Goal: Task Accomplishment & Management: Manage account settings

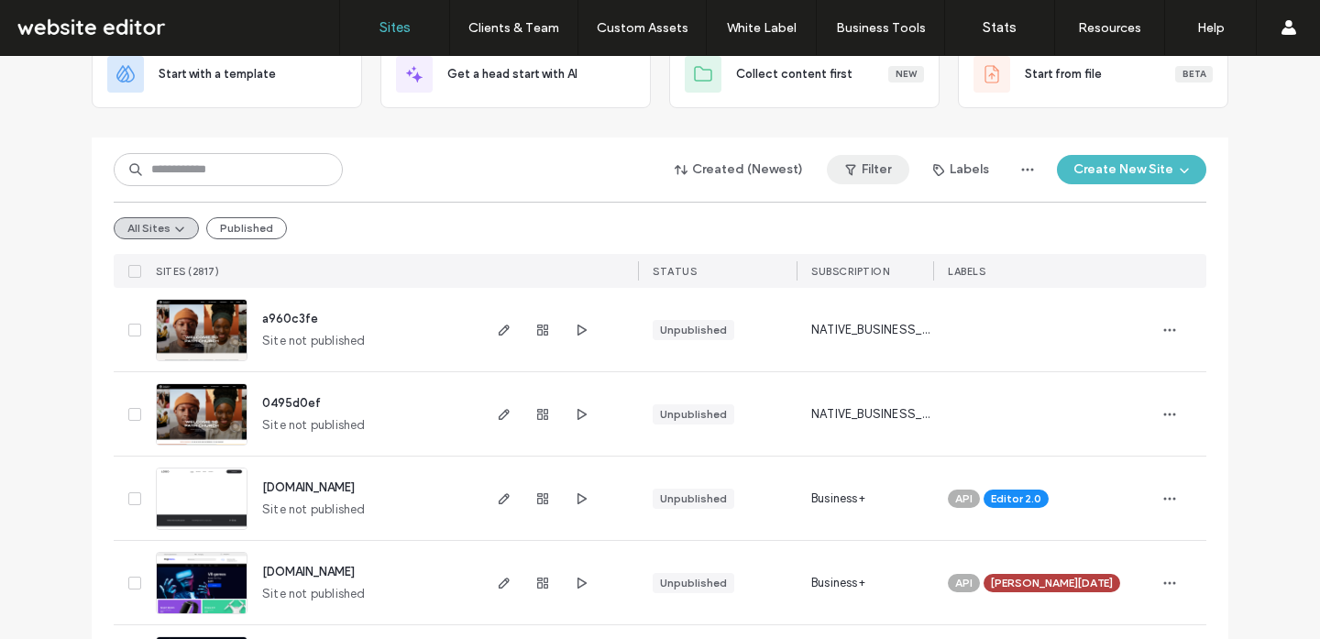
scroll to position [148, 0]
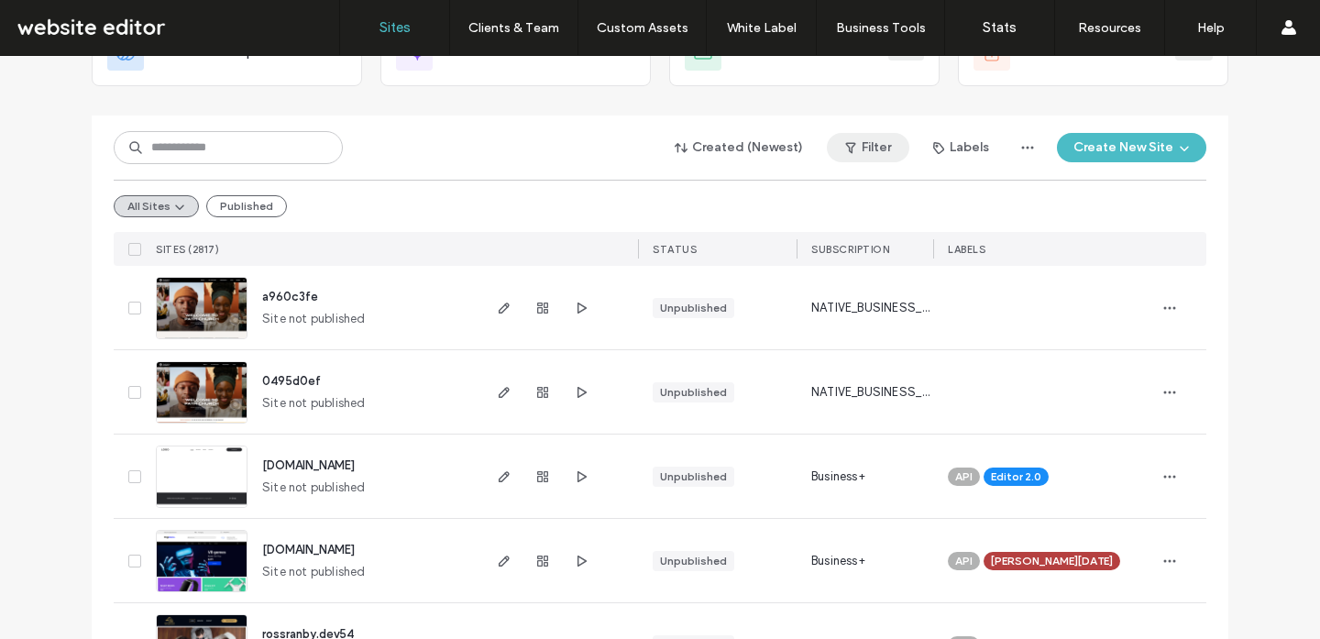
click at [850, 154] on icon "button" at bounding box center [850, 147] width 15 height 15
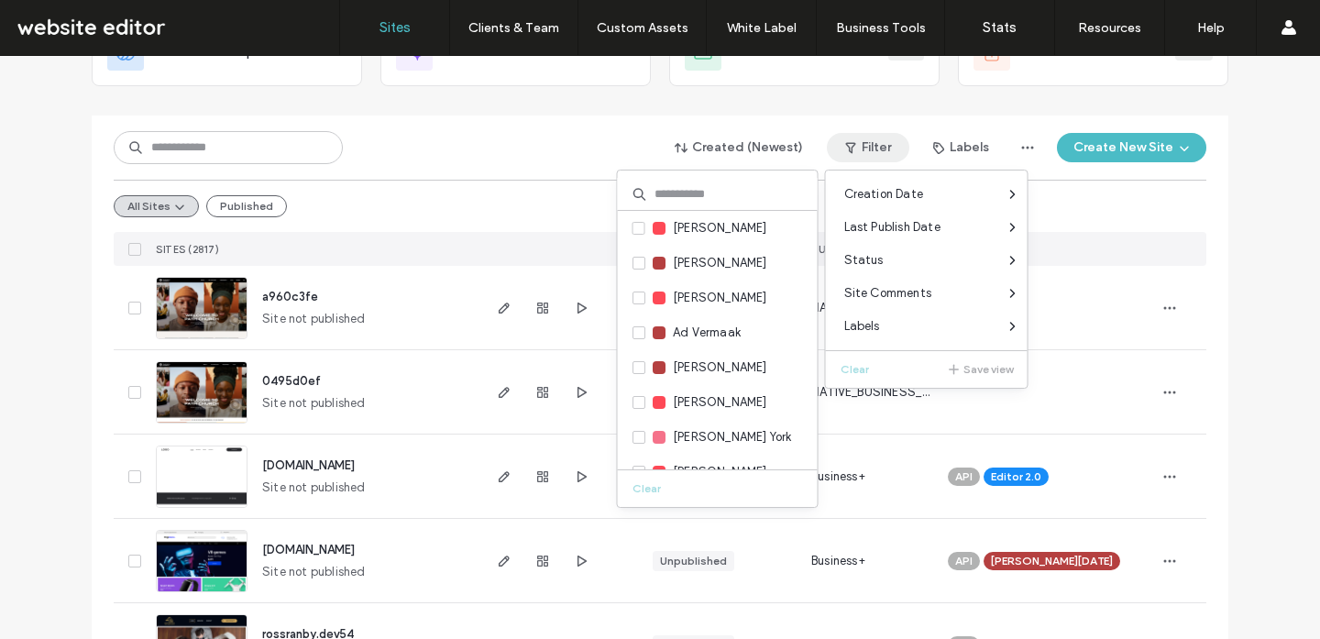
click at [671, 194] on input at bounding box center [718, 194] width 200 height 33
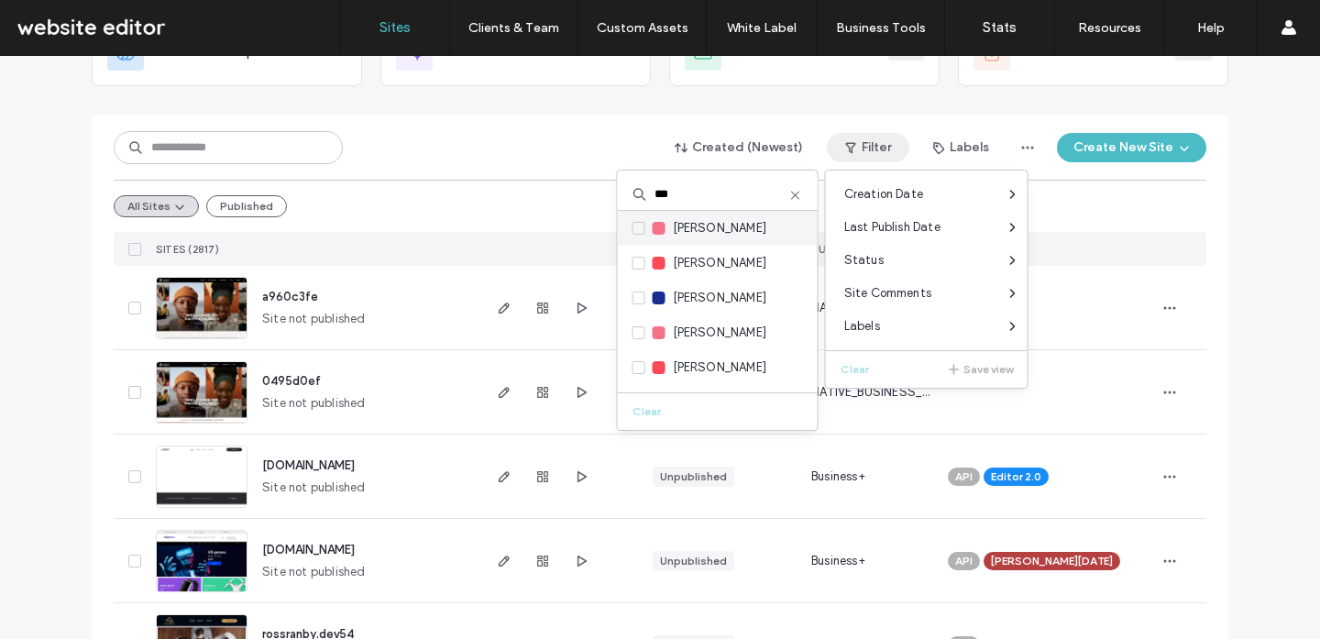
type input "***"
click at [703, 231] on span "[PERSON_NAME]" at bounding box center [720, 228] width 94 height 18
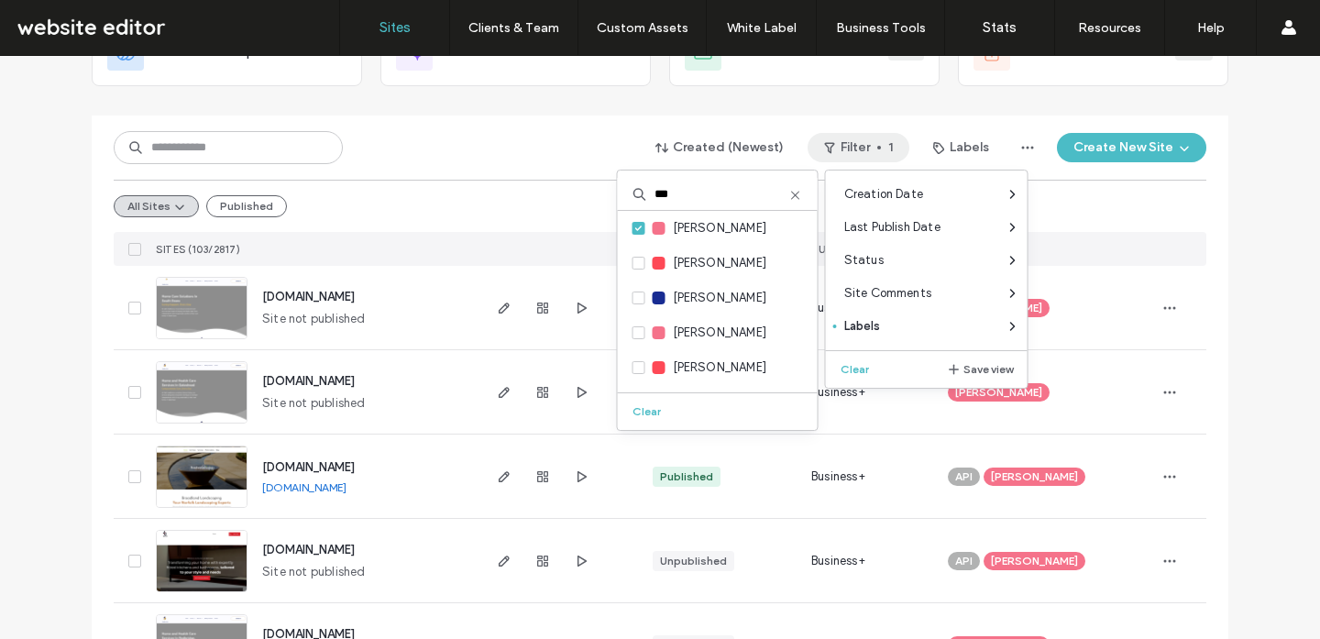
click at [361, 214] on div "All Sites Published" at bounding box center [660, 206] width 1092 height 52
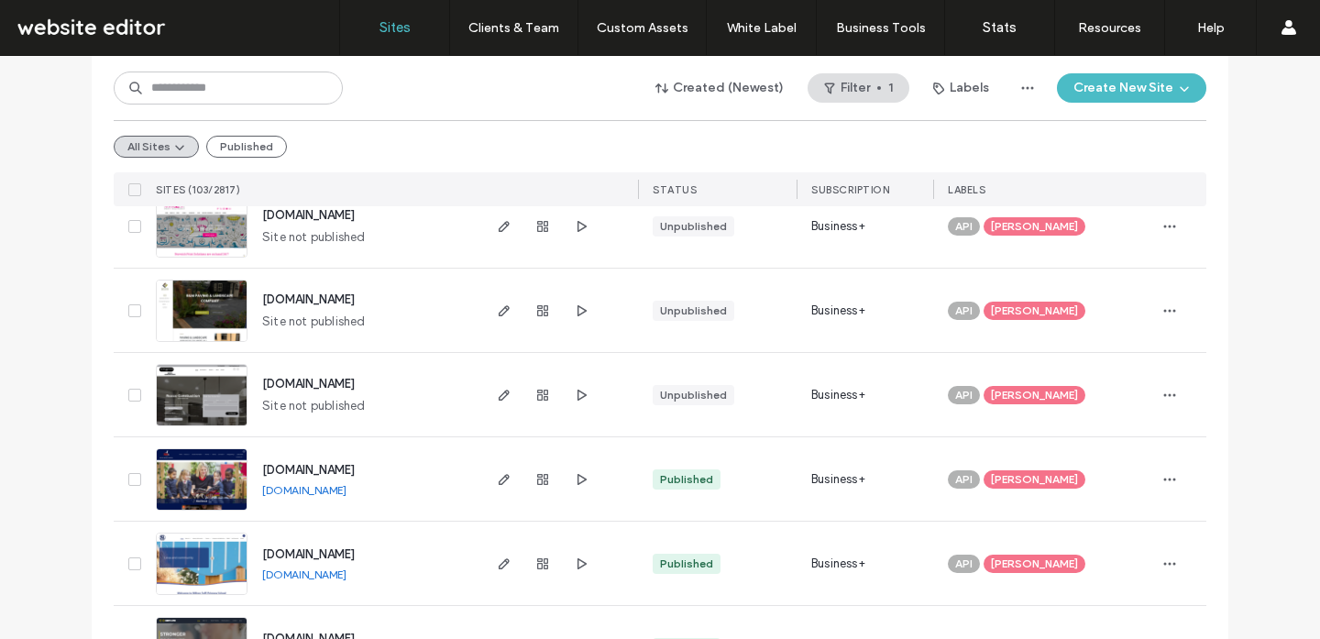
scroll to position [6164, 0]
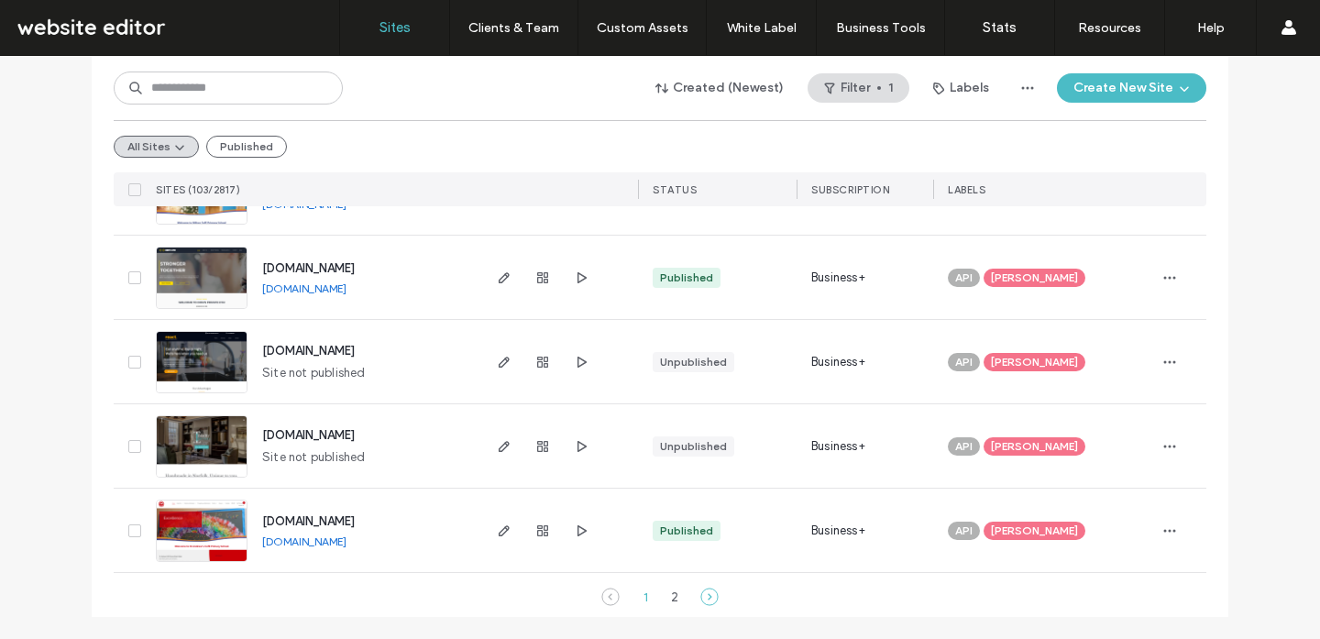
click at [701, 600] on icon at bounding box center [709, 596] width 18 height 18
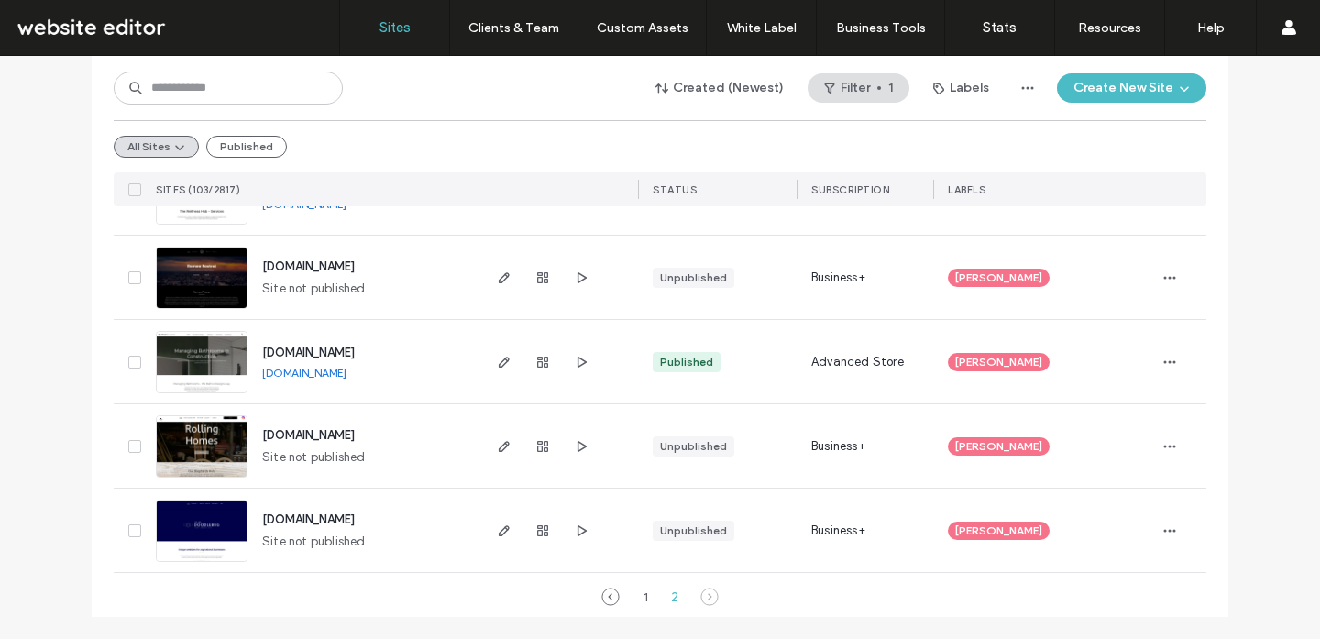
scroll to position [2201, 0]
click at [346, 372] on link "www.bathcodesigns.com" at bounding box center [304, 373] width 84 height 14
click at [872, 97] on button "Filter 1" at bounding box center [858, 87] width 102 height 29
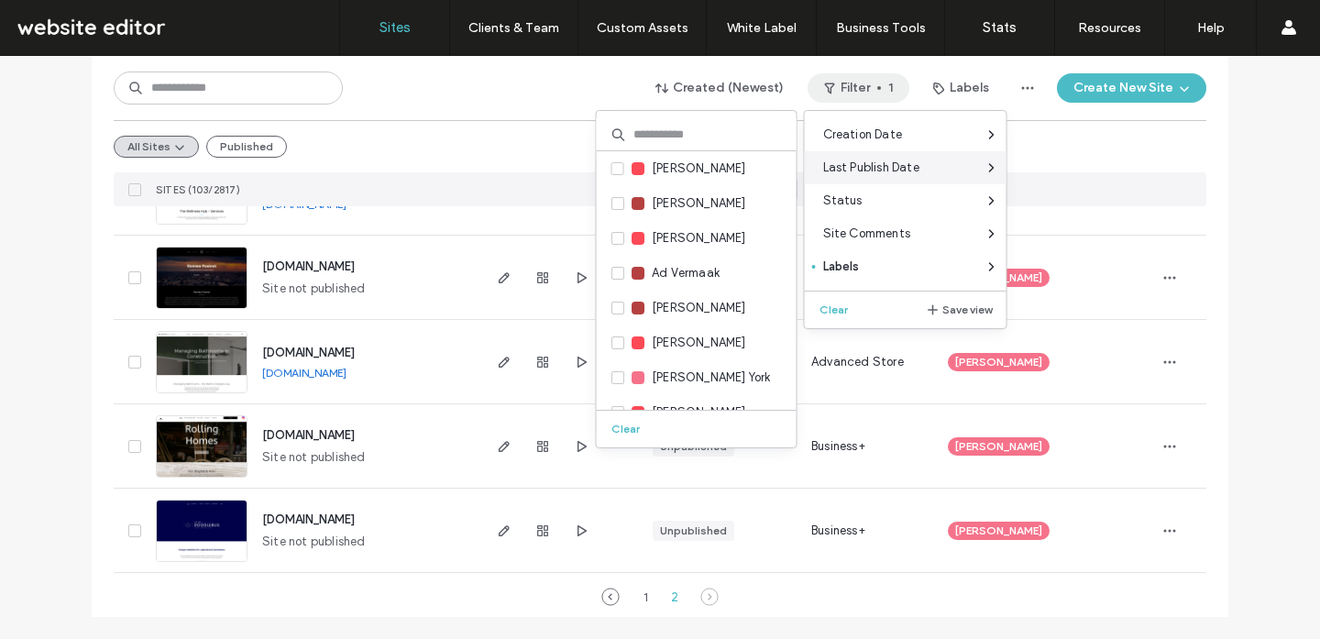
drag, startPoint x: 829, startPoint y: 308, endPoint x: 811, endPoint y: 181, distance: 127.8
click at [829, 308] on button "Clear" at bounding box center [835, 310] width 47 height 22
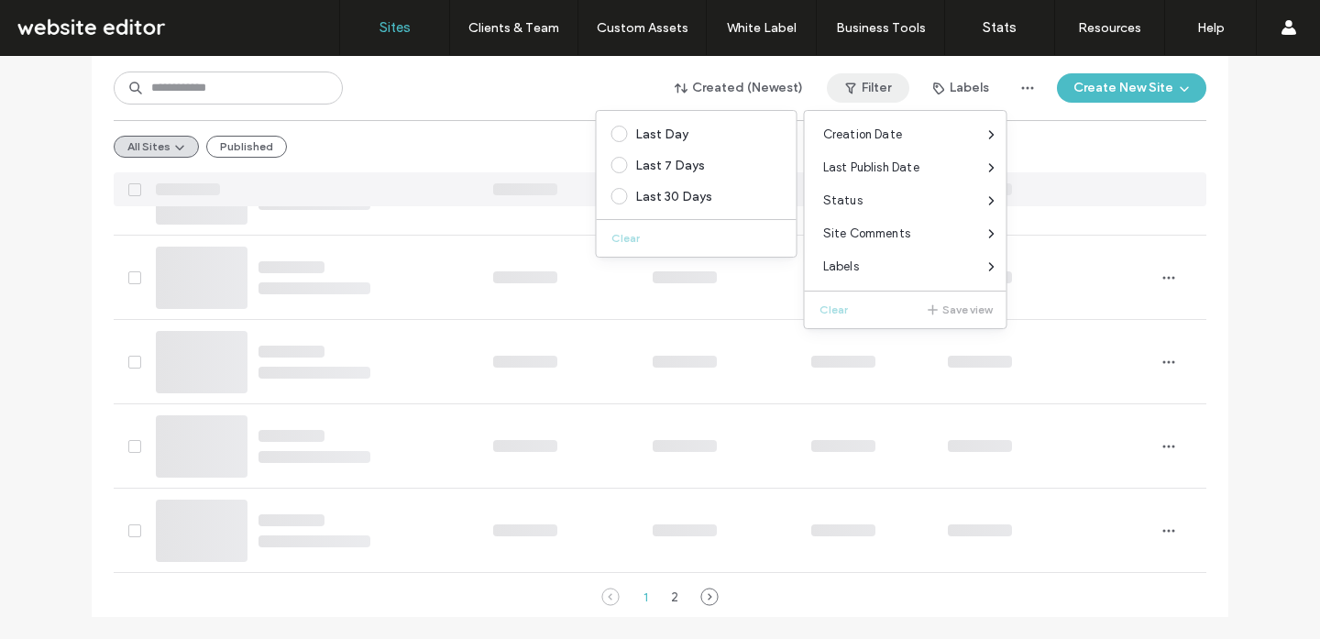
click at [481, 120] on div "All Sites Published" at bounding box center [660, 146] width 1092 height 52
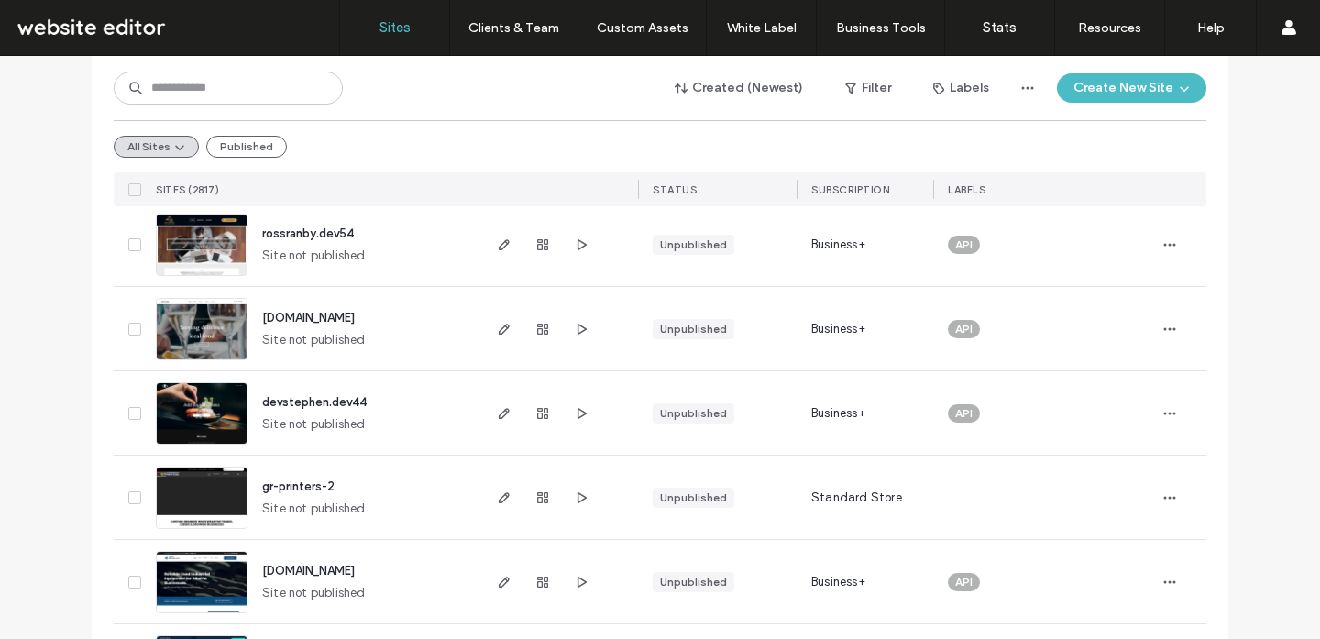
scroll to position [0, 0]
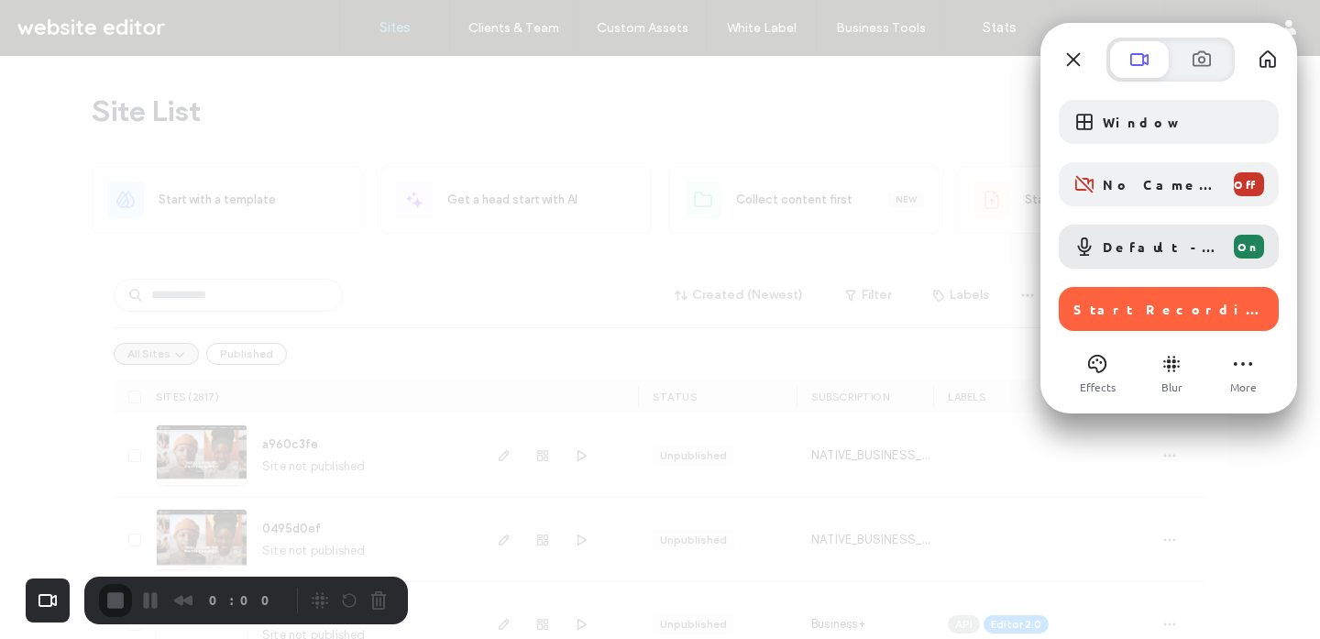
drag, startPoint x: 1149, startPoint y: 326, endPoint x: 1149, endPoint y: 340, distance: 13.7
click at [1149, 326] on div "Start Recording" at bounding box center [1169, 309] width 220 height 44
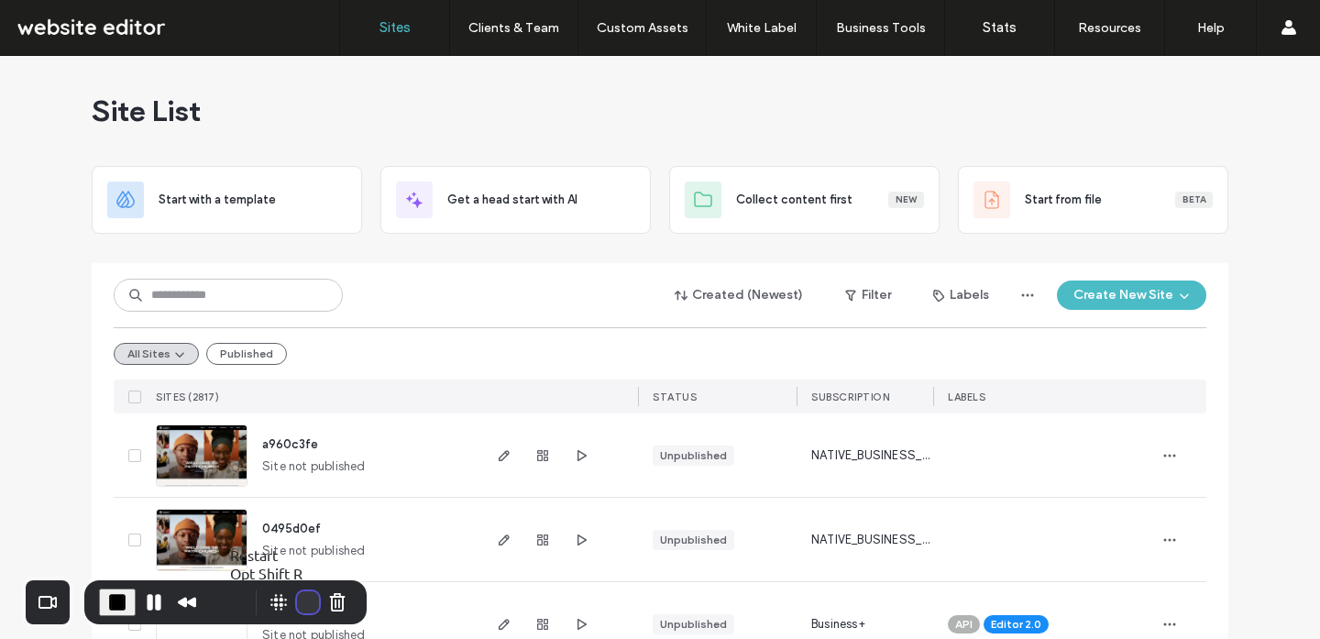
click at [306, 600] on button "Restart Recording" at bounding box center [308, 602] width 22 height 22
click at [303, 599] on button "Restart Recording" at bounding box center [308, 602] width 22 height 22
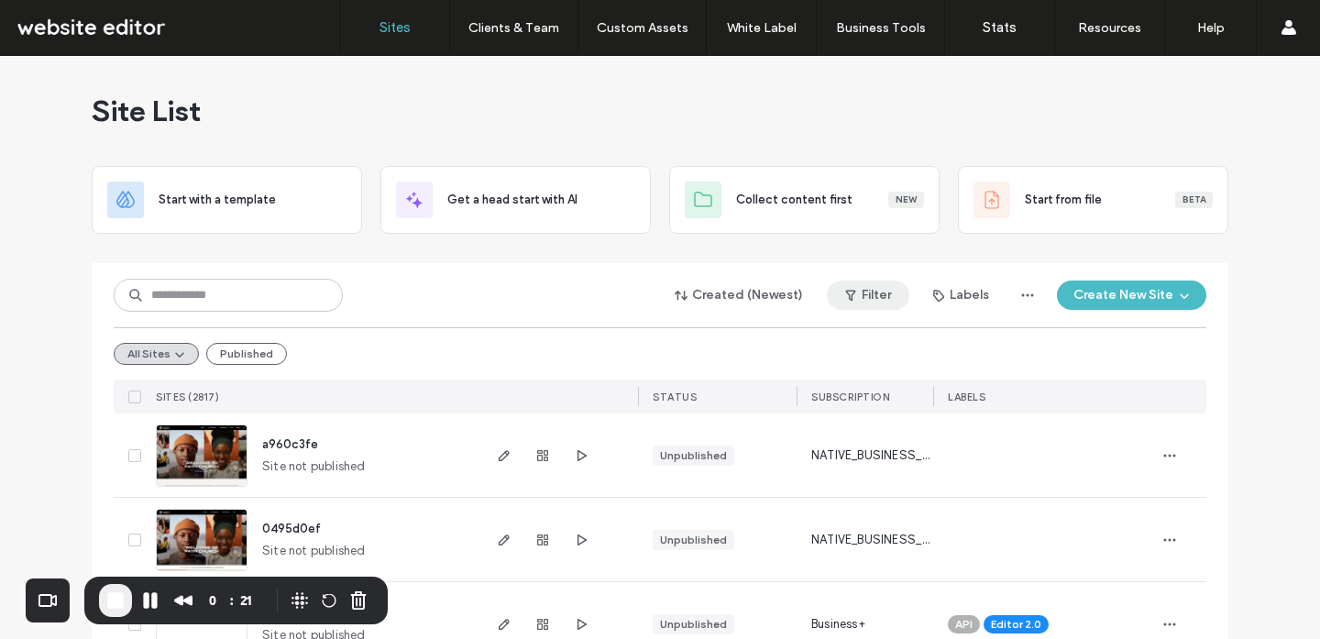
click at [867, 294] on button "Filter" at bounding box center [868, 294] width 82 height 29
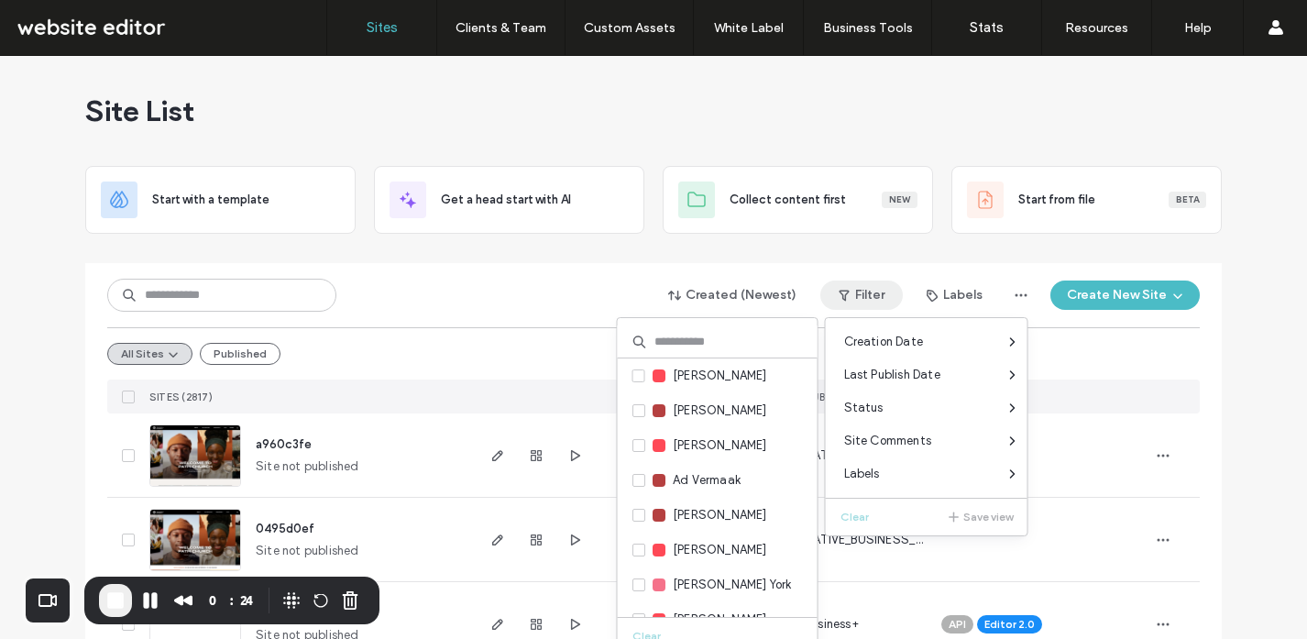
click at [716, 341] on input at bounding box center [718, 341] width 200 height 33
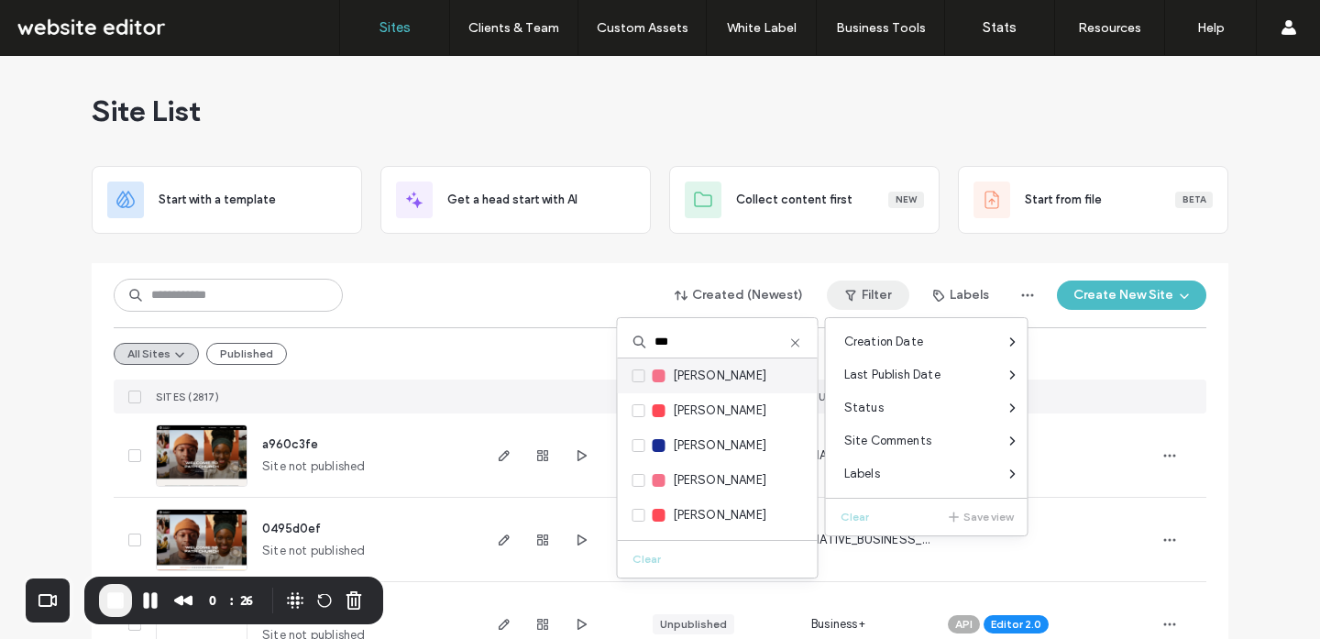
type input "***"
click at [697, 373] on span "[PERSON_NAME]" at bounding box center [720, 376] width 94 height 18
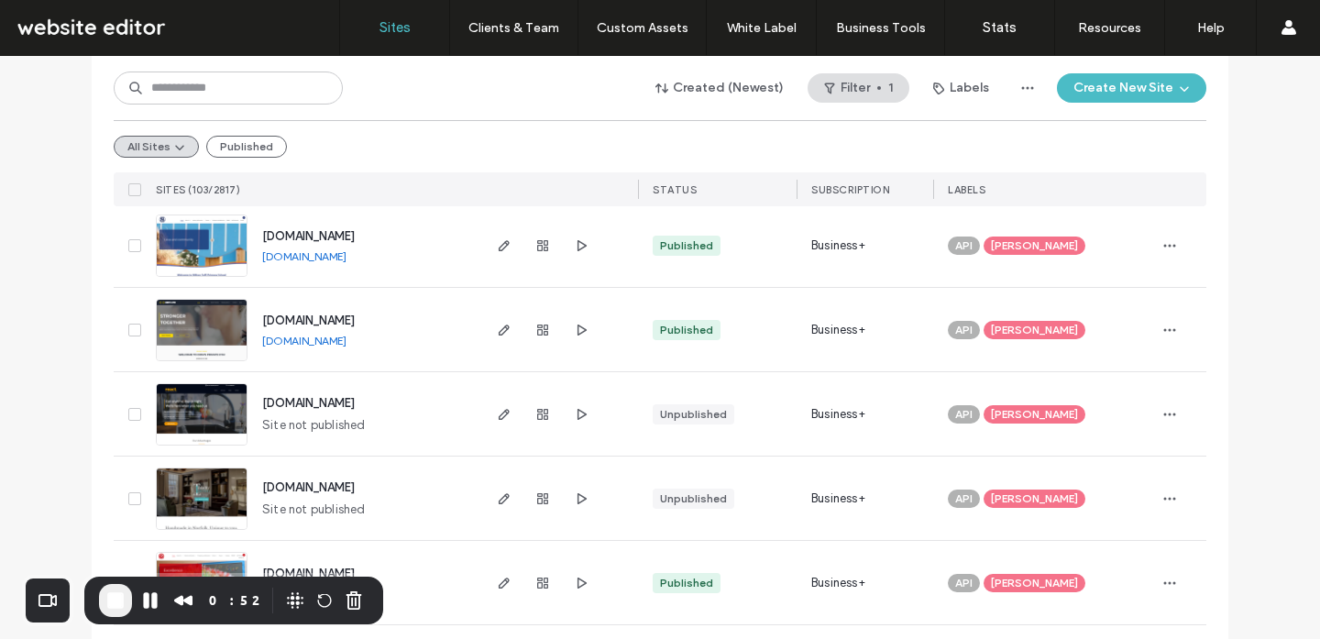
scroll to position [6164, 0]
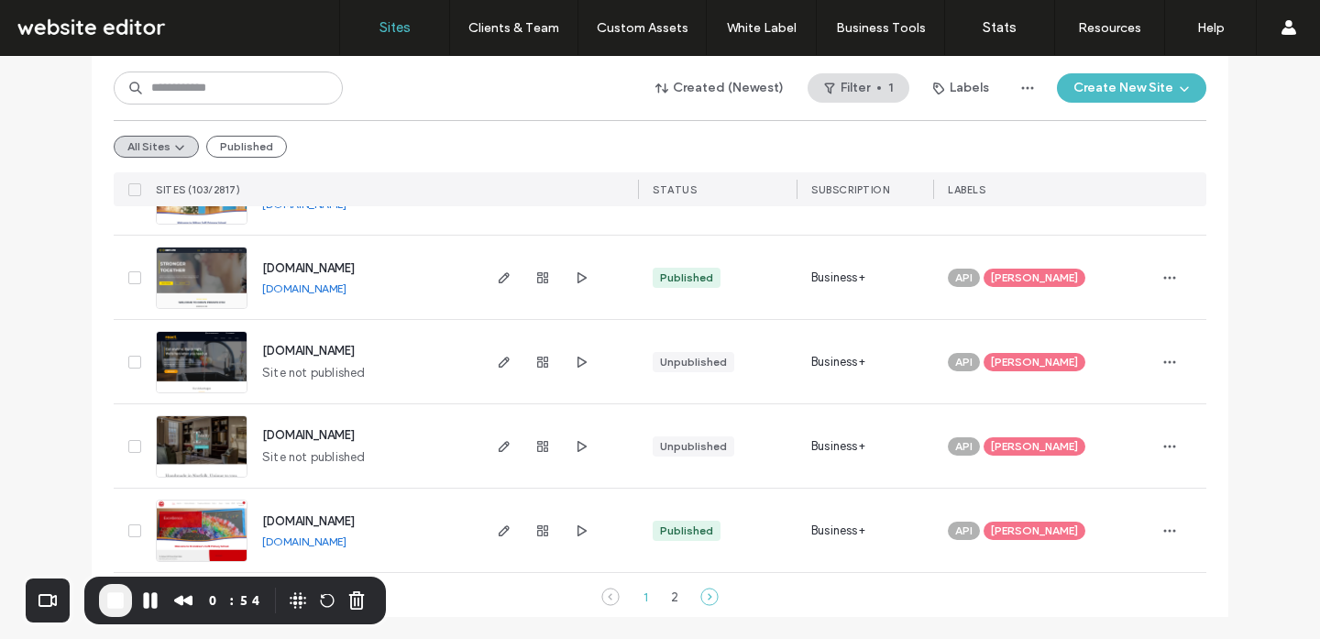
click at [700, 597] on icon at bounding box center [709, 596] width 18 height 18
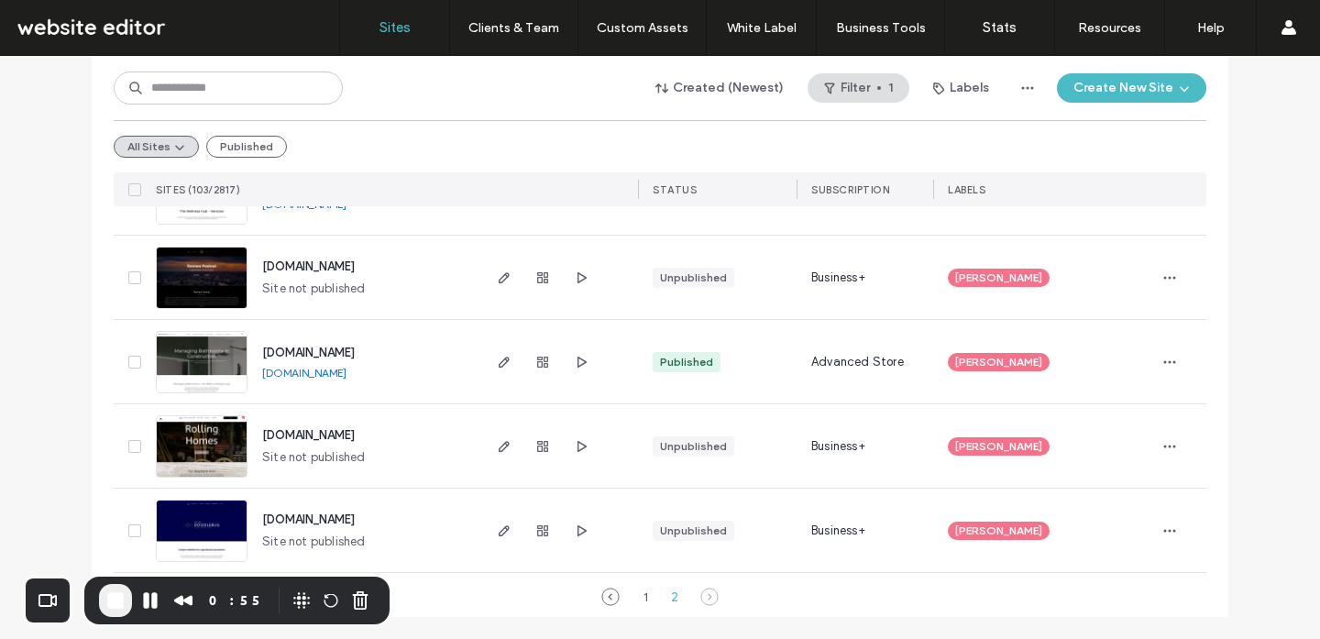
scroll to position [2201, 0]
click at [1165, 364] on icon "button" at bounding box center [1169, 362] width 15 height 15
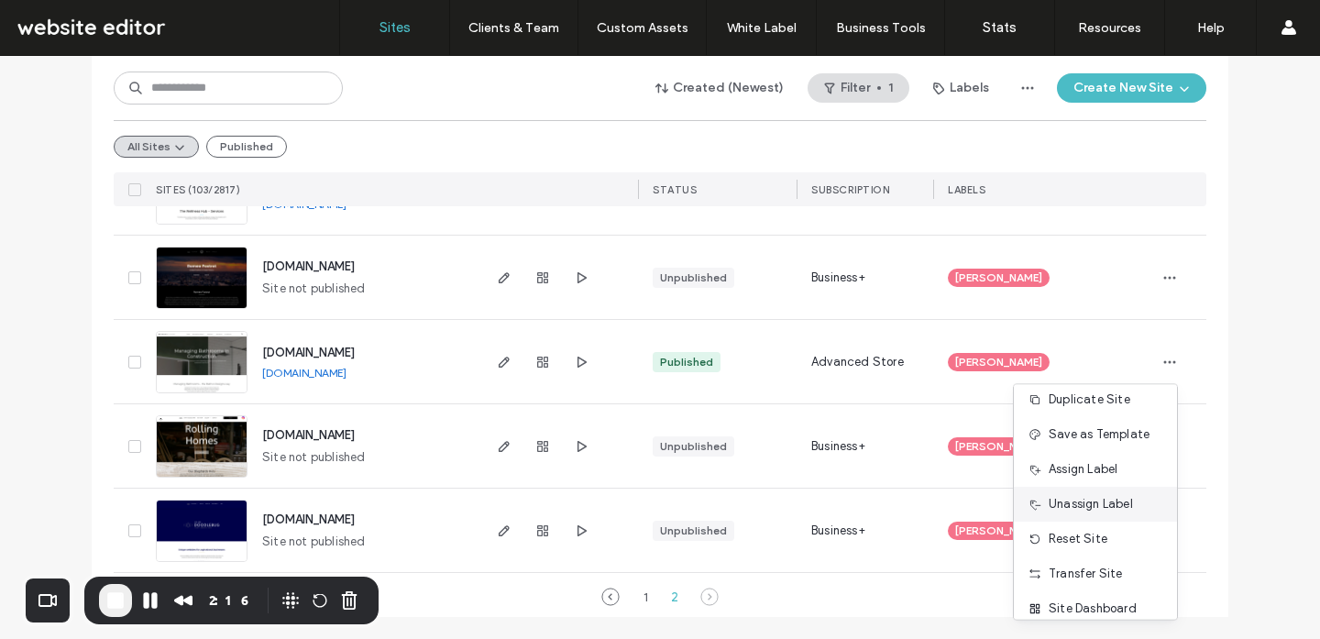
scroll to position [8, 0]
click at [1099, 505] on span "Unassign Label" at bounding box center [1090, 506] width 84 height 18
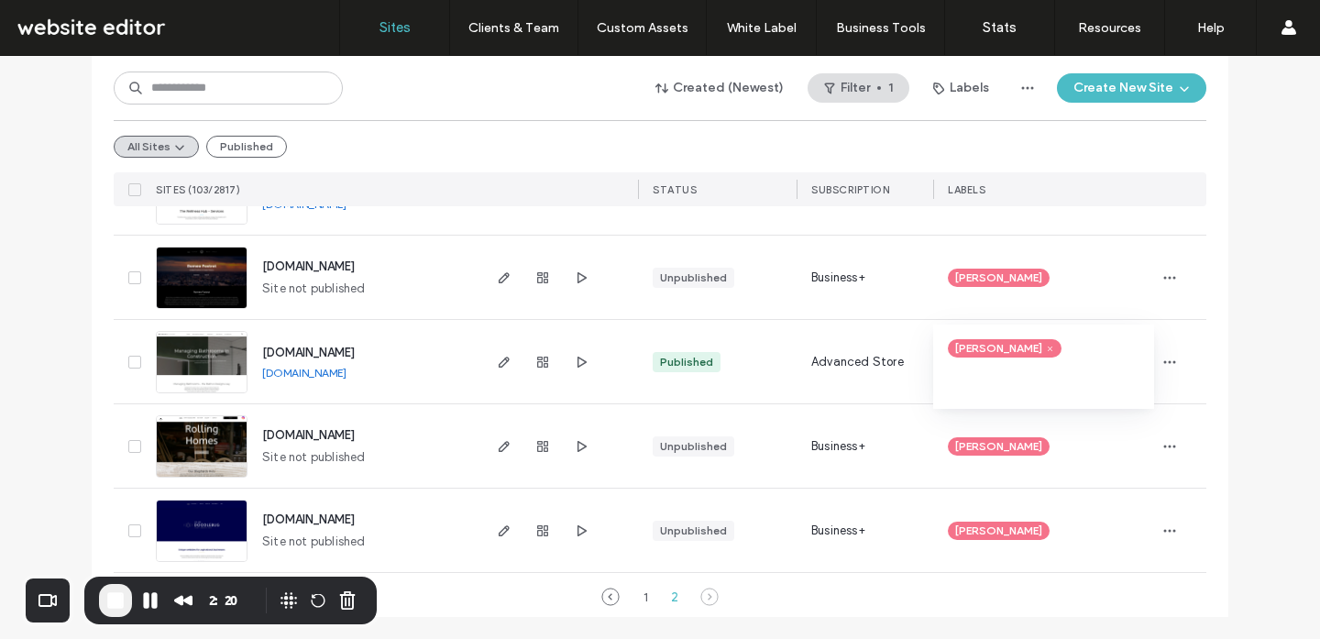
click at [1046, 349] on icon at bounding box center [1050, 349] width 8 height 8
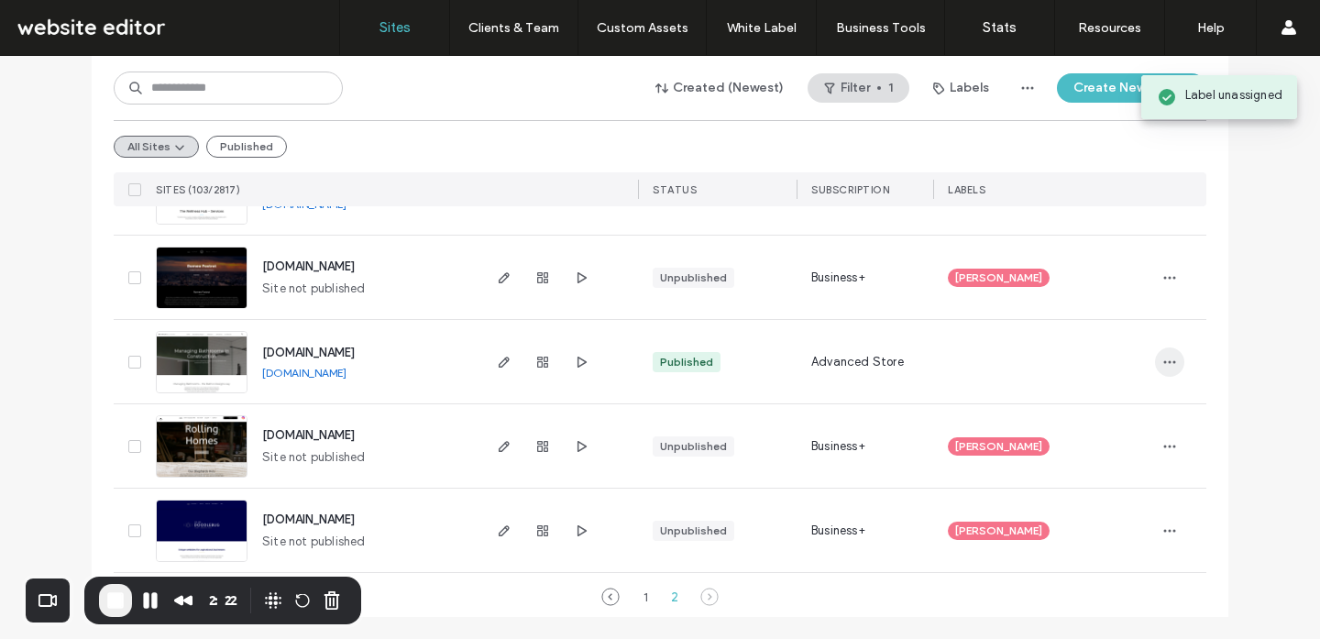
drag, startPoint x: 1164, startPoint y: 357, endPoint x: 1153, endPoint y: 357, distance: 11.0
click at [1164, 357] on icon "button" at bounding box center [1169, 362] width 15 height 15
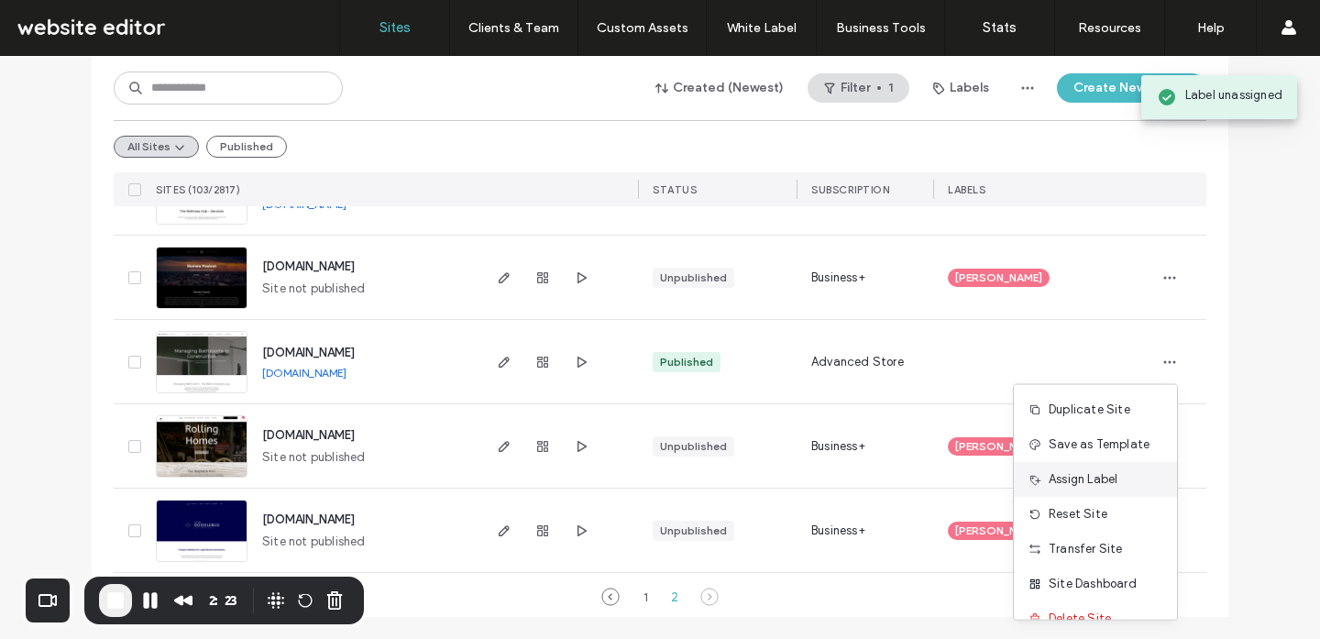
click at [1112, 480] on span "Assign Label" at bounding box center [1082, 479] width 69 height 18
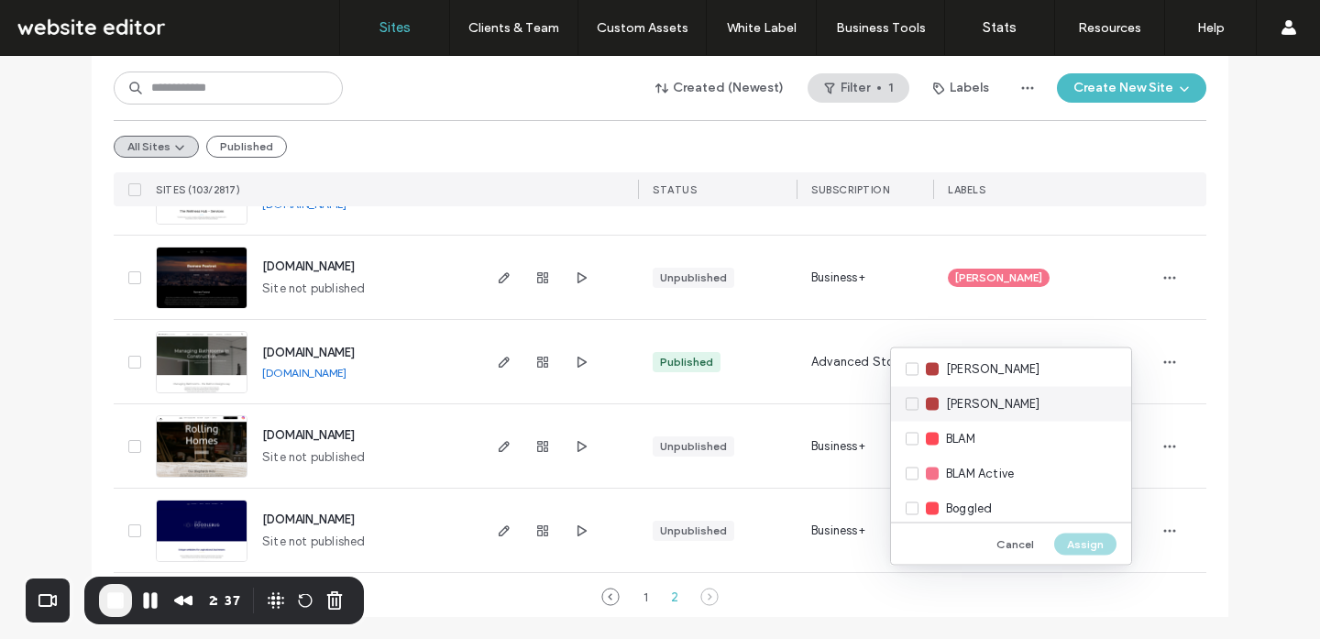
scroll to position [1822, 0]
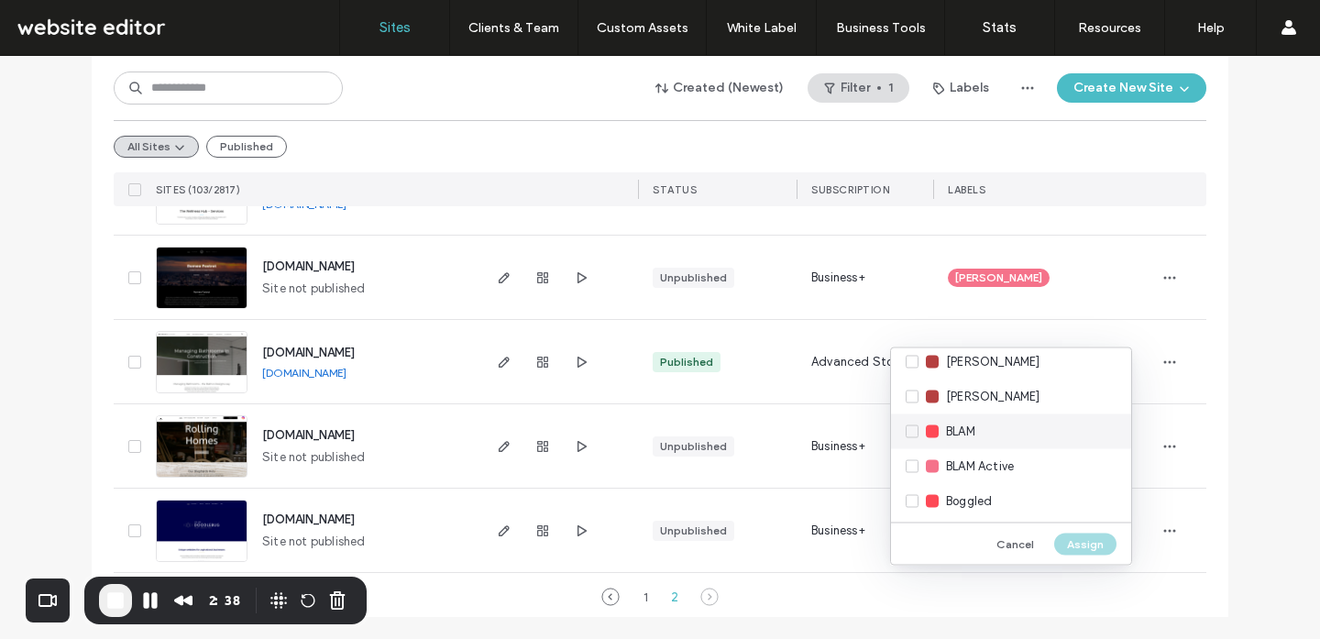
click at [914, 427] on div "BLAM" at bounding box center [1011, 431] width 240 height 35
click at [1086, 545] on button "Assign" at bounding box center [1085, 543] width 62 height 22
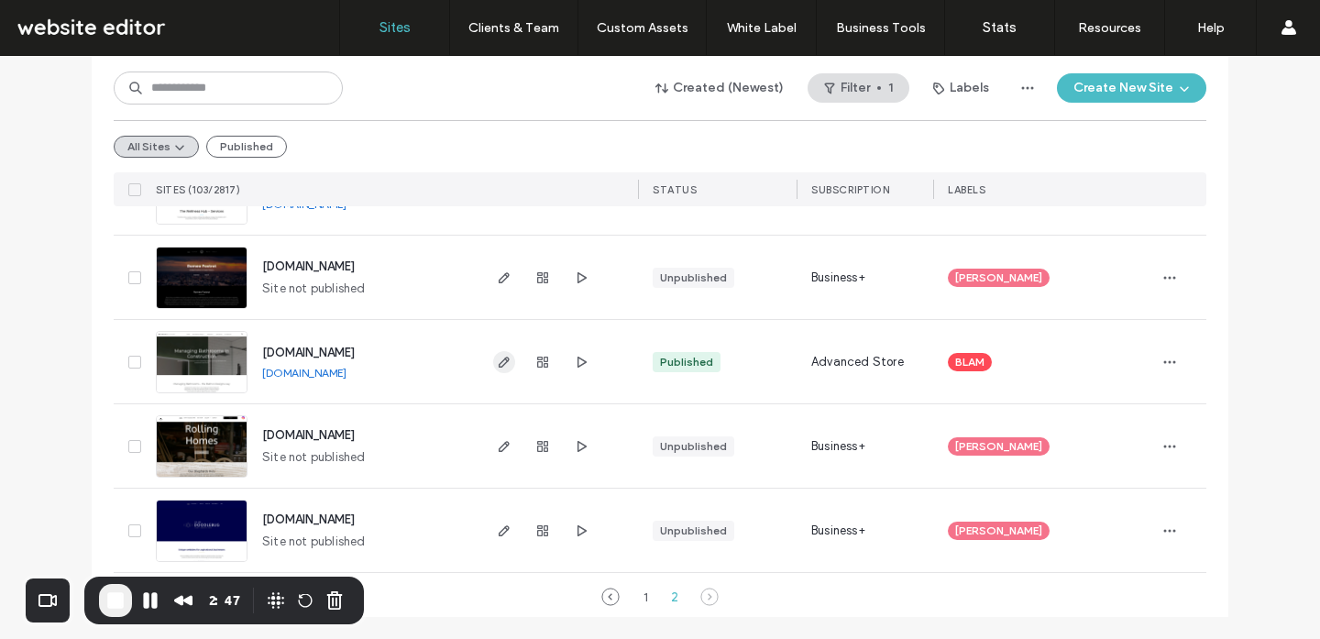
click at [499, 366] on icon "button" at bounding box center [504, 362] width 15 height 15
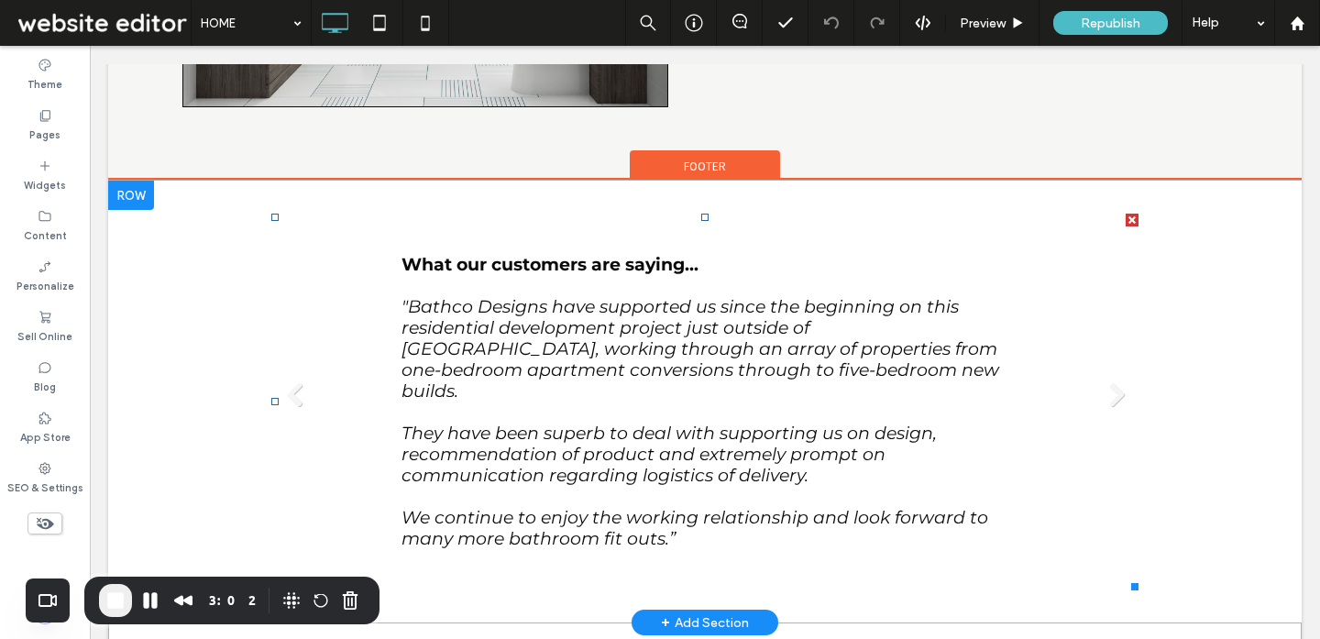
scroll to position [1710, 0]
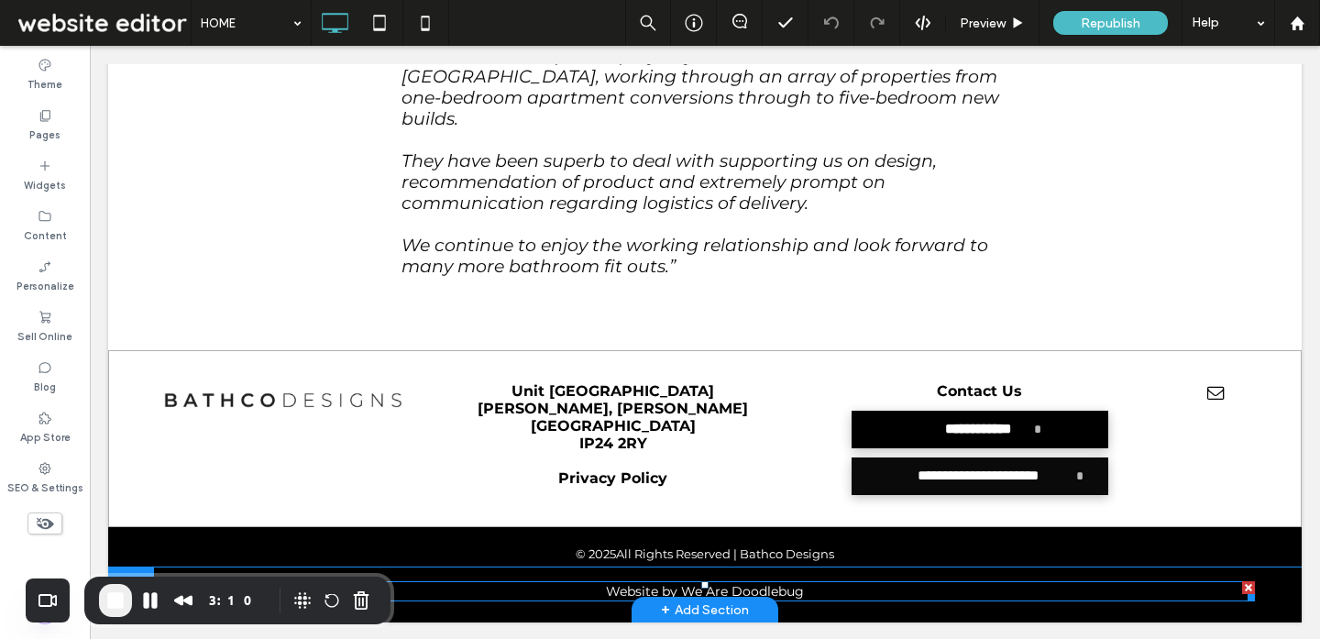
click at [631, 590] on span "Website by" at bounding box center [641, 591] width 71 height 16
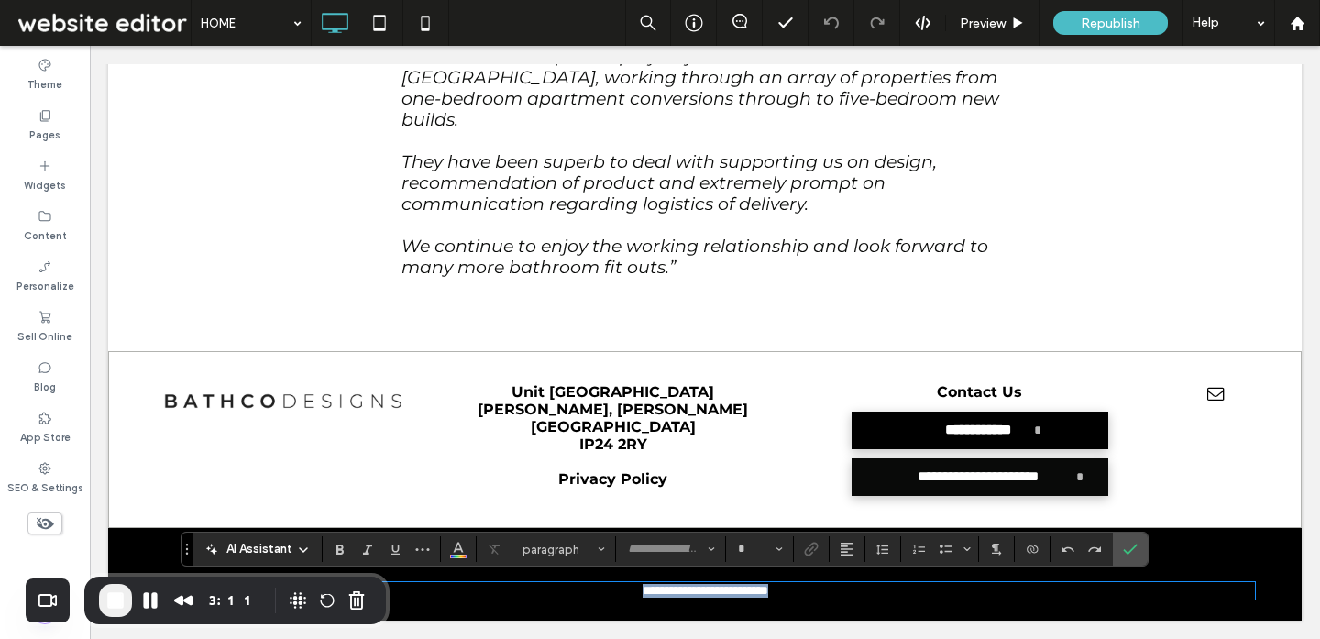
type input "**********"
type input "**"
click at [694, 587] on link "**********" at bounding box center [731, 590] width 74 height 13
drag, startPoint x: 682, startPoint y: 589, endPoint x: 817, endPoint y: 597, distance: 135.8
click at [817, 597] on p "**********" at bounding box center [705, 591] width 1100 height 14
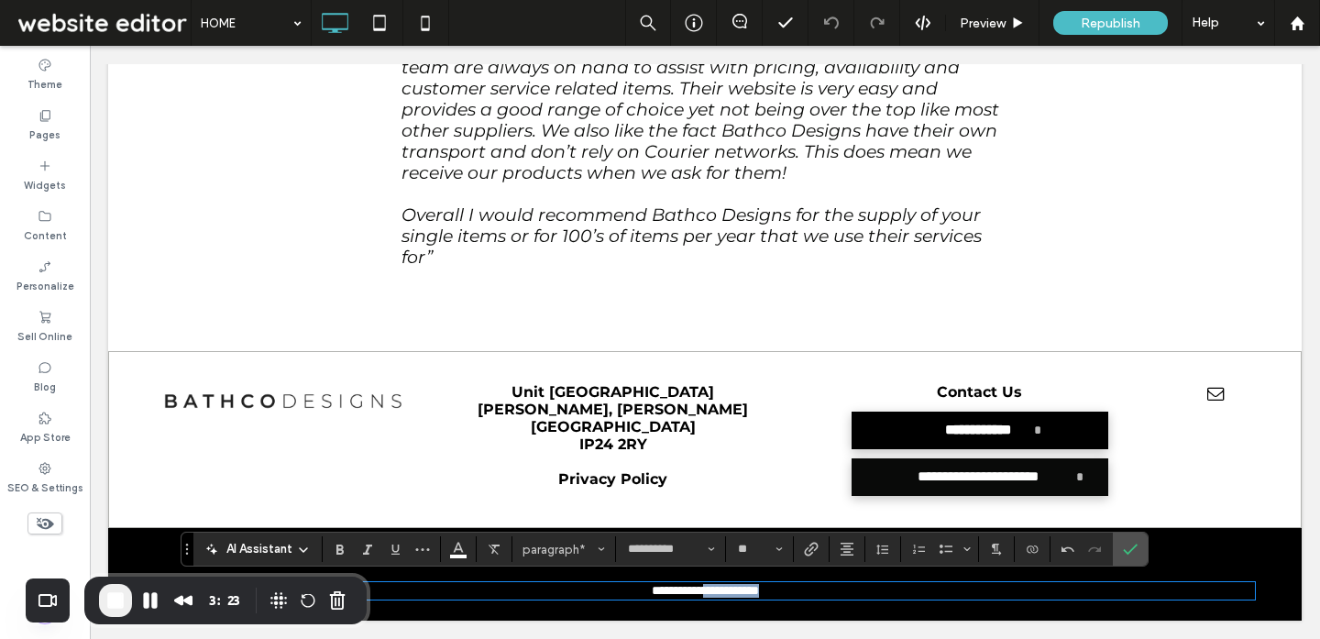
drag, startPoint x: 795, startPoint y: 592, endPoint x: 705, endPoint y: 589, distance: 89.9
click at [705, 589] on p "**********" at bounding box center [705, 591] width 1100 height 14
click at [817, 552] on icon "Link" at bounding box center [811, 549] width 15 height 15
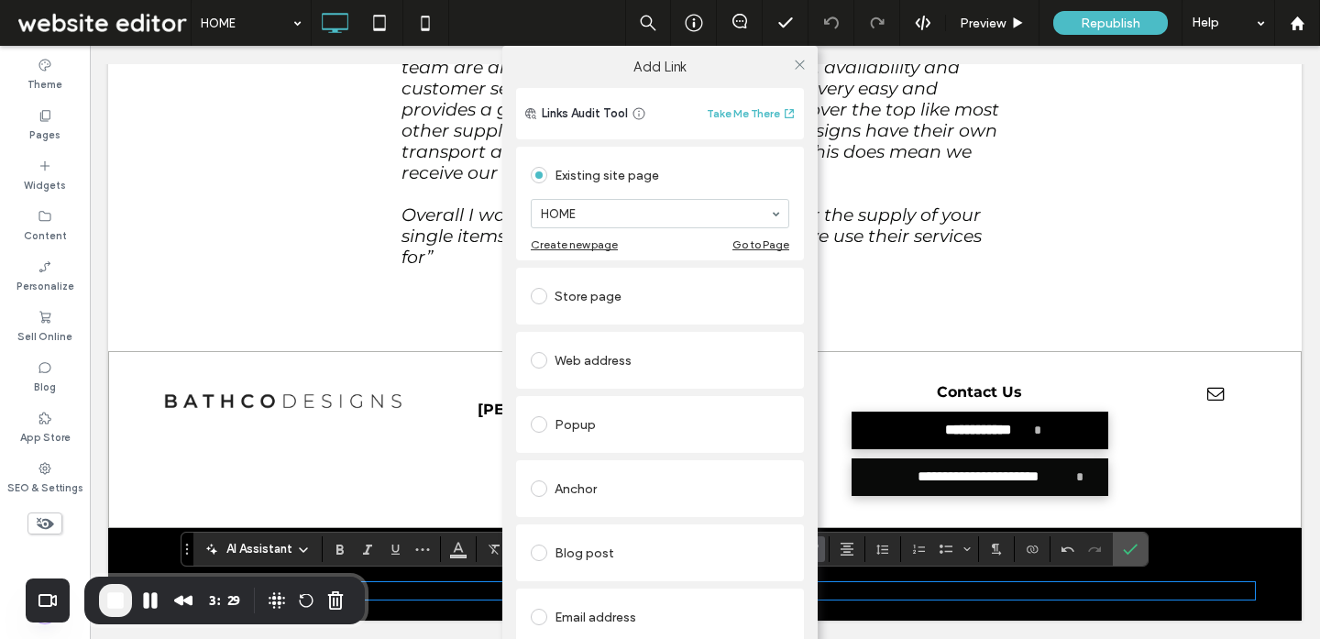
click at [577, 348] on div "Web address" at bounding box center [660, 360] width 258 height 29
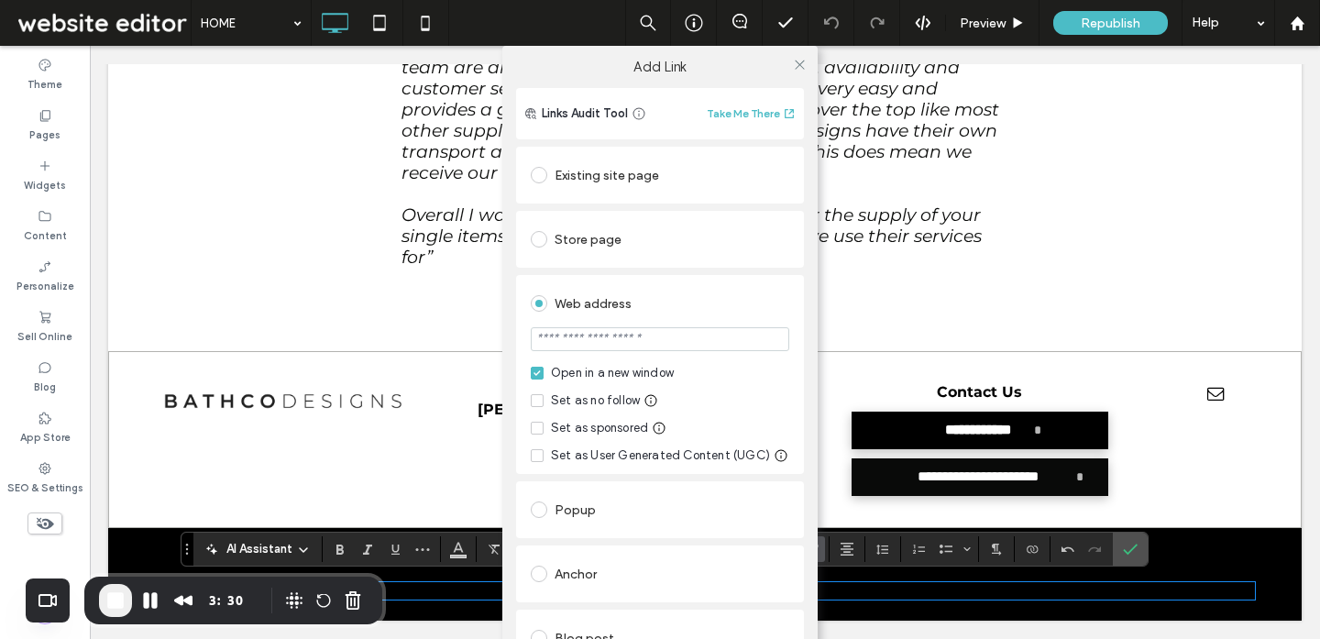
click at [564, 346] on input "url" at bounding box center [660, 339] width 258 height 24
type input "**********"
click at [796, 64] on icon at bounding box center [800, 65] width 14 height 14
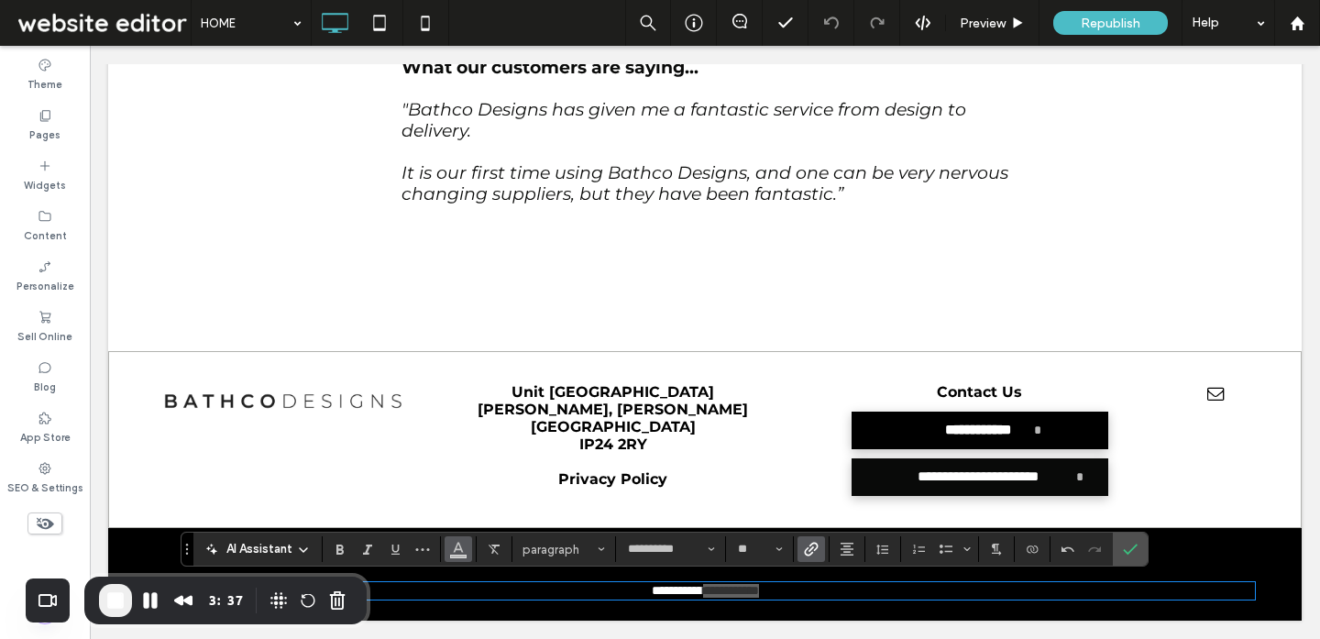
click at [455, 552] on icon "Color" at bounding box center [458, 547] width 15 height 15
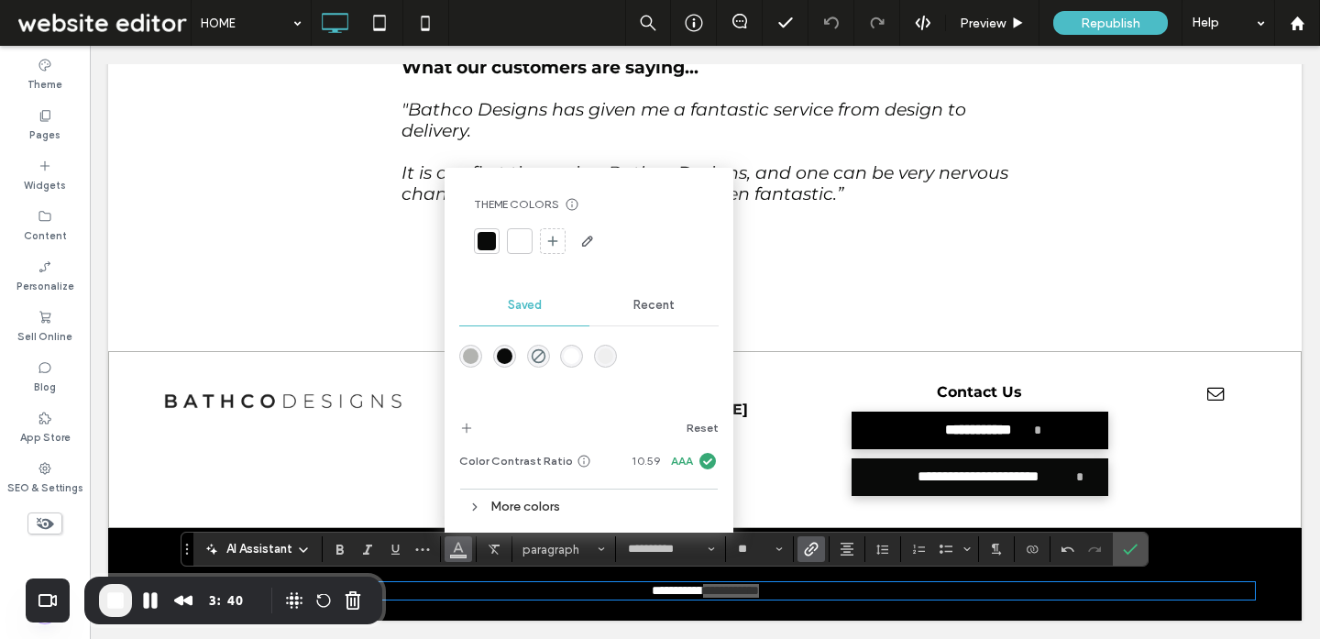
click at [565, 352] on div "rgba(255,255,255,1)" at bounding box center [572, 356] width 16 height 16
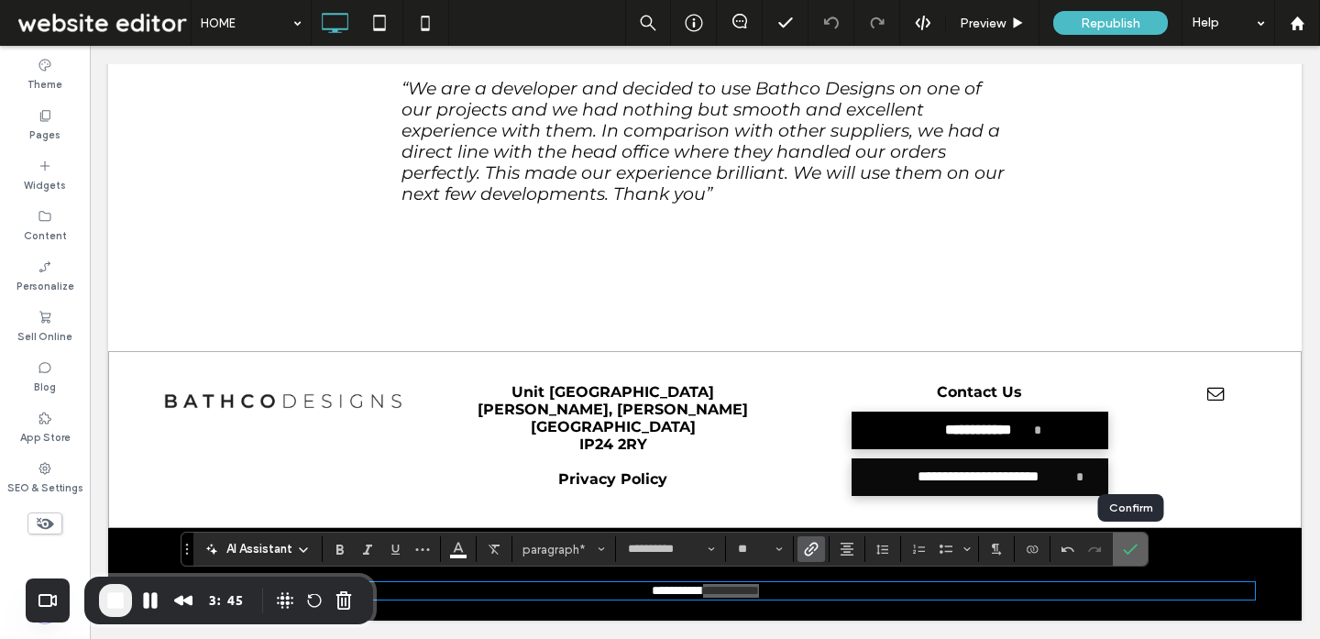
click at [1129, 554] on icon "Confirm" at bounding box center [1130, 549] width 15 height 15
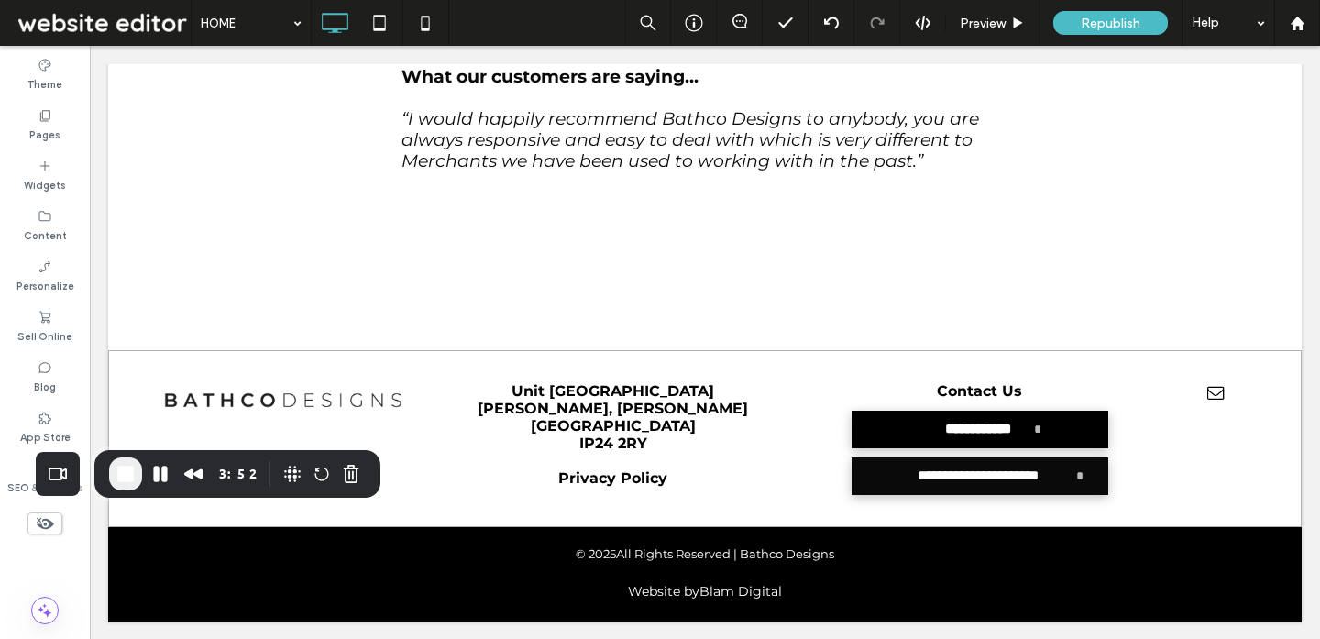
drag, startPoint x: 90, startPoint y: 603, endPoint x: 98, endPoint y: 488, distance: 115.8
click at [98, 488] on div "3:52" at bounding box center [237, 474] width 286 height 48
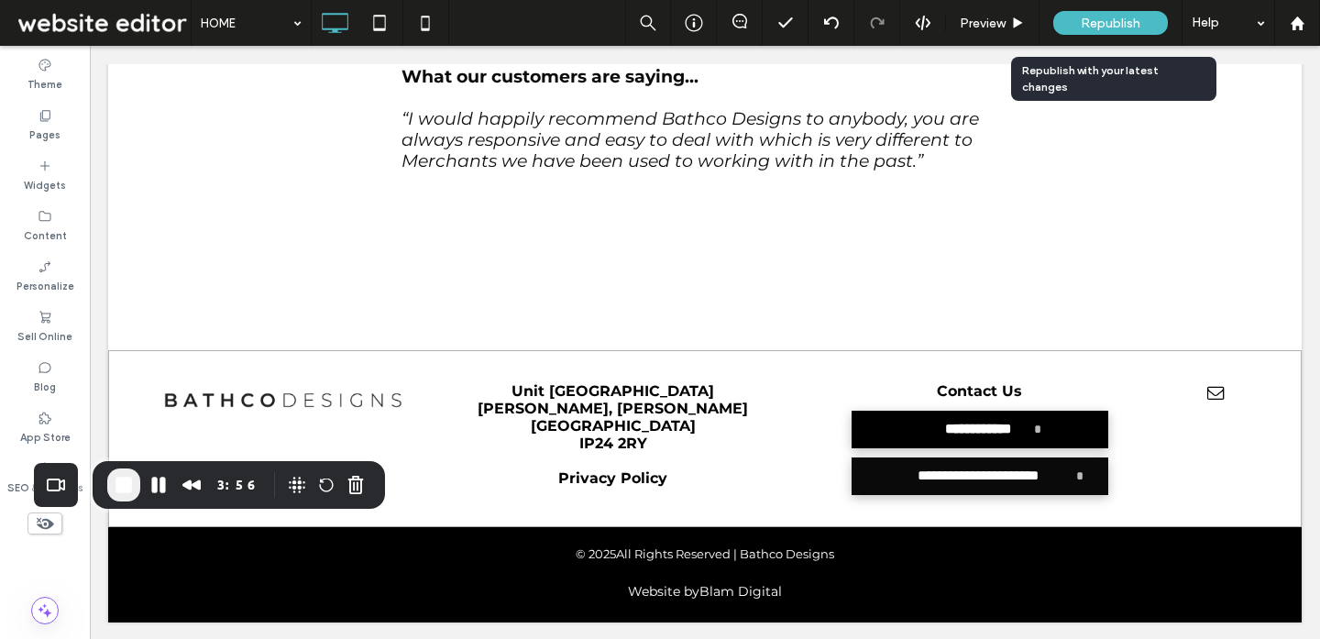
click at [1125, 27] on span "Republish" at bounding box center [1111, 24] width 60 height 16
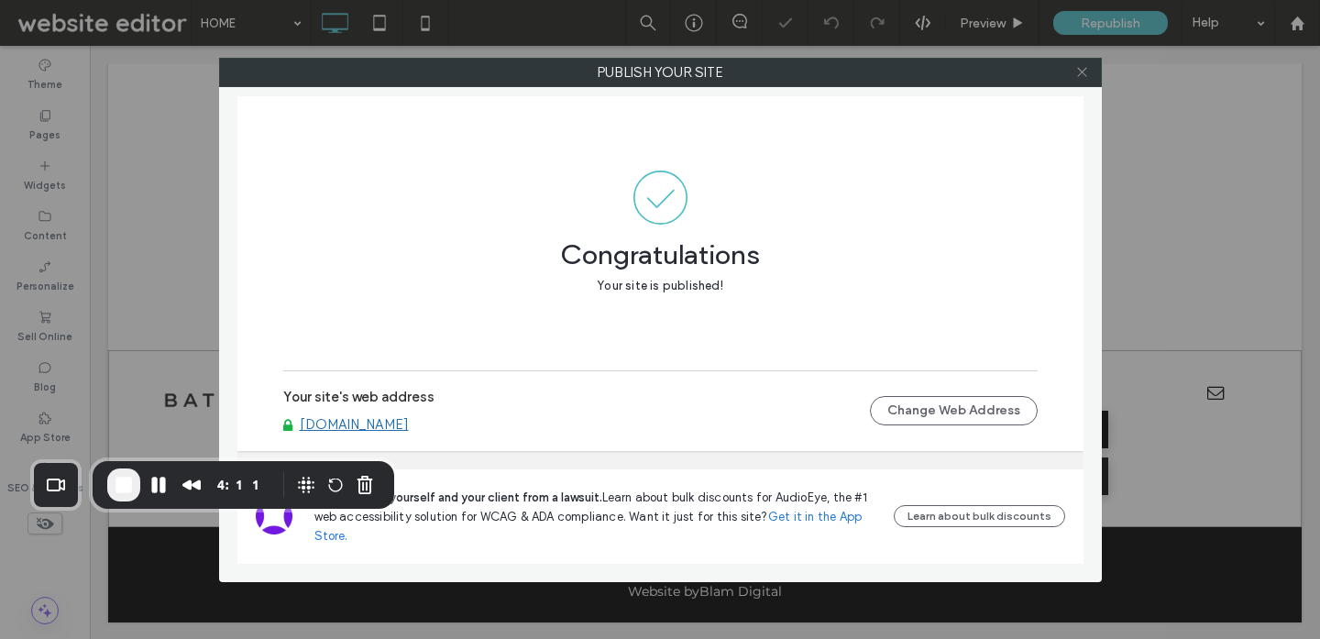
click at [1079, 71] on icon at bounding box center [1082, 72] width 14 height 14
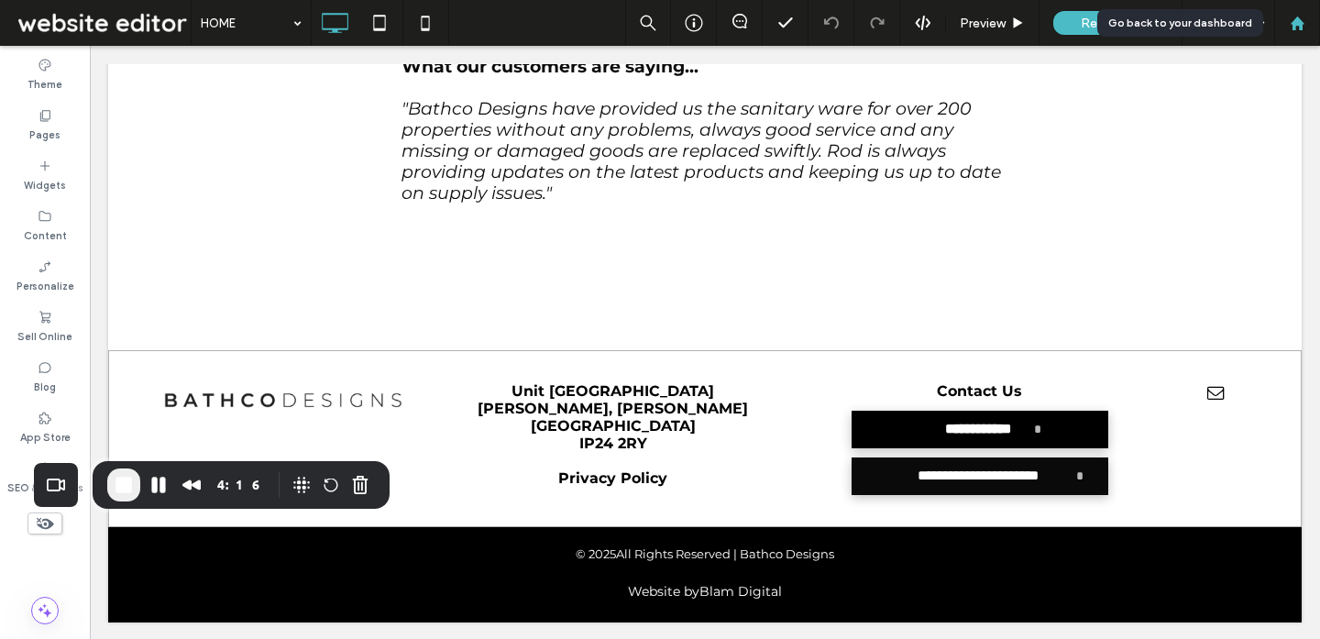
click at [1311, 29] on div at bounding box center [1297, 24] width 44 height 16
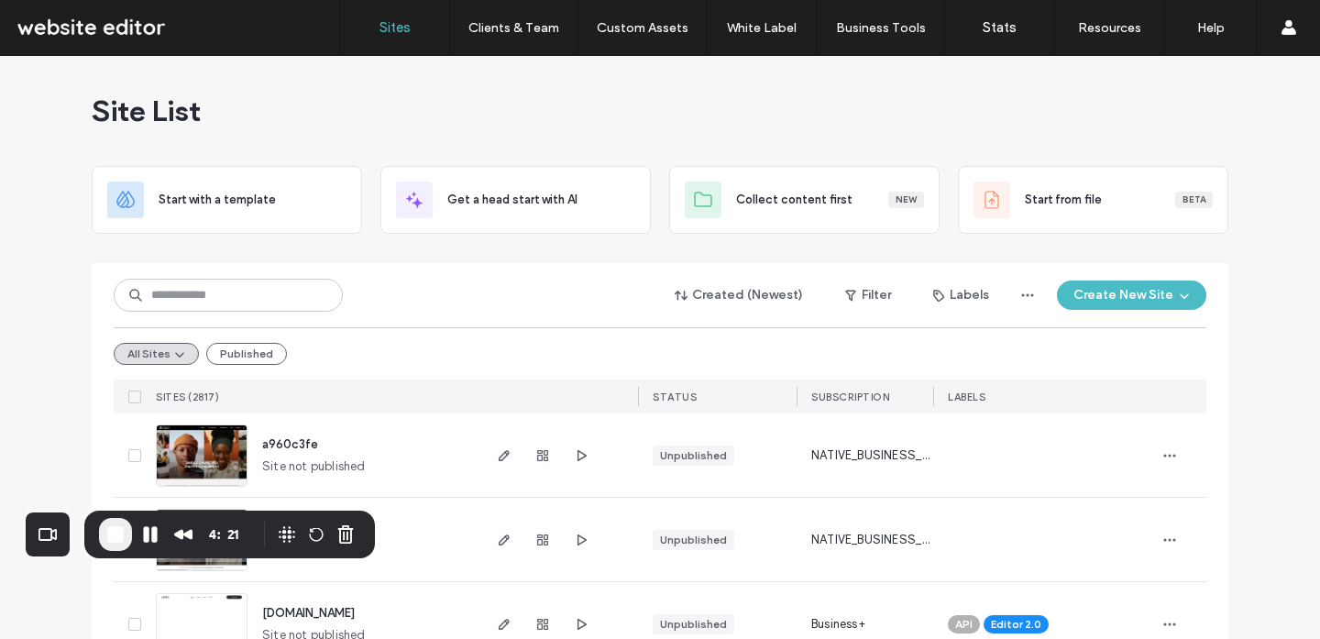
drag, startPoint x: 101, startPoint y: 469, endPoint x: 88, endPoint y: 526, distance: 58.3
click at [88, 526] on div "4:21" at bounding box center [229, 534] width 291 height 48
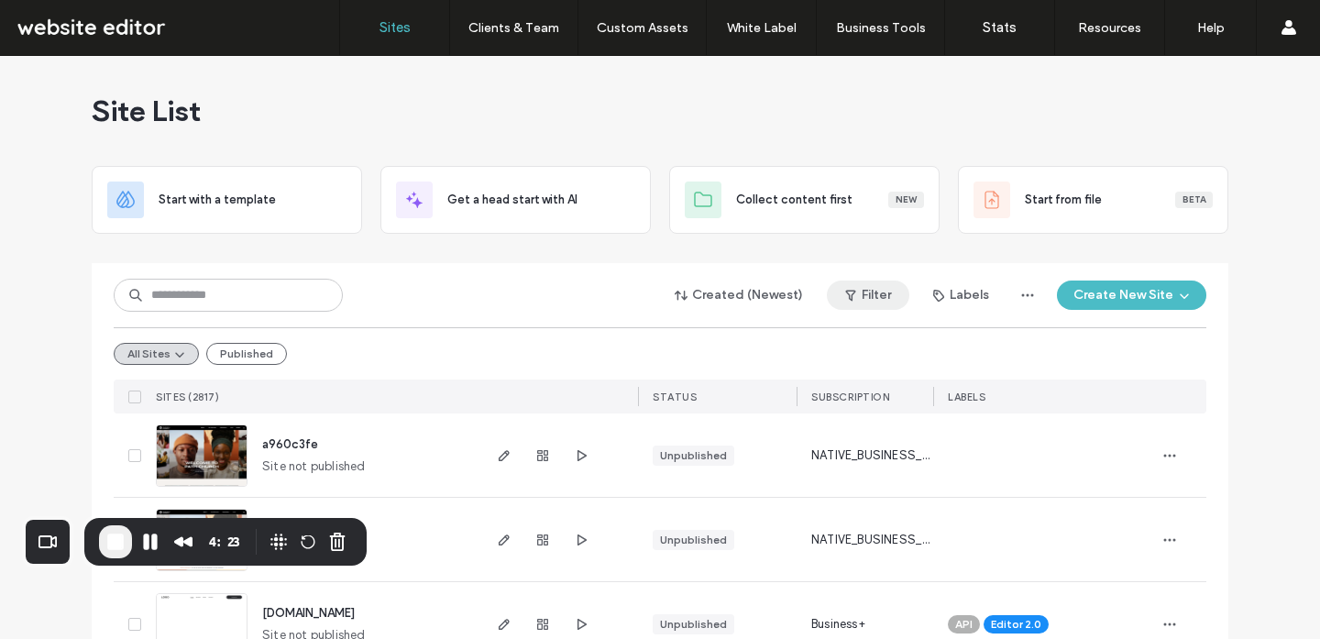
click at [899, 293] on button "Filter" at bounding box center [868, 294] width 82 height 29
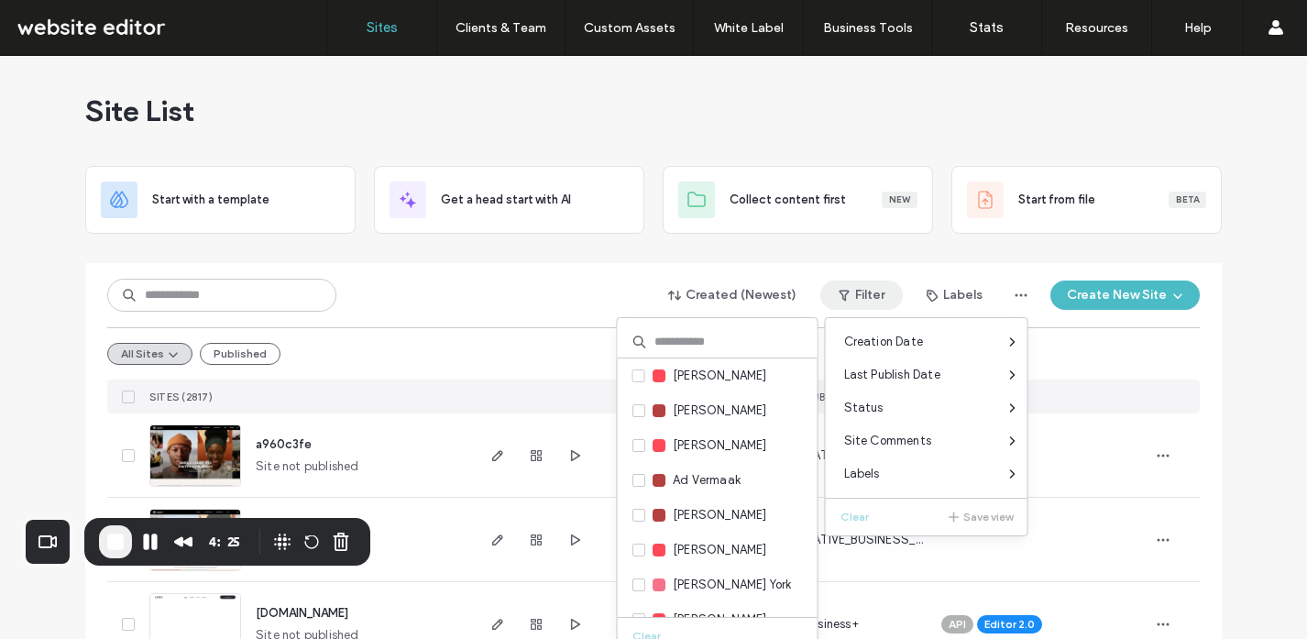
click at [684, 330] on input at bounding box center [718, 341] width 200 height 33
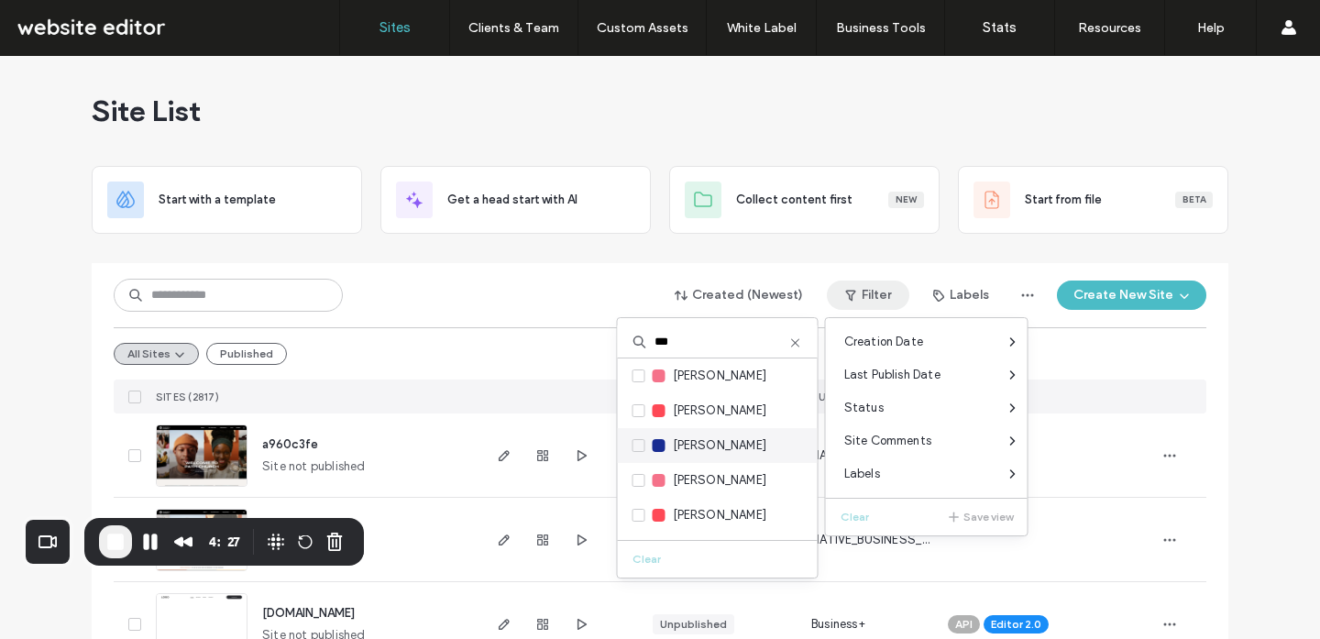
type input "***"
click at [714, 379] on span "[PERSON_NAME]" at bounding box center [720, 376] width 94 height 18
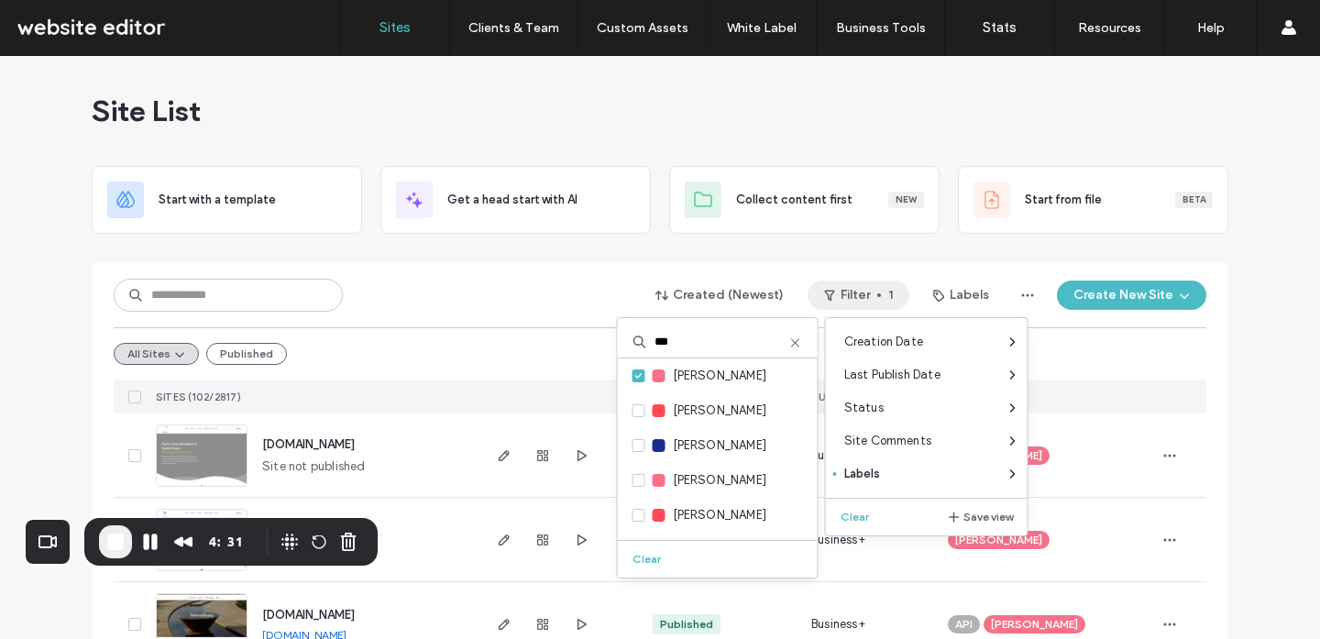
click at [561, 300] on div "Created (Newest) Filter 1 Labels Create New Site" at bounding box center [660, 295] width 1092 height 35
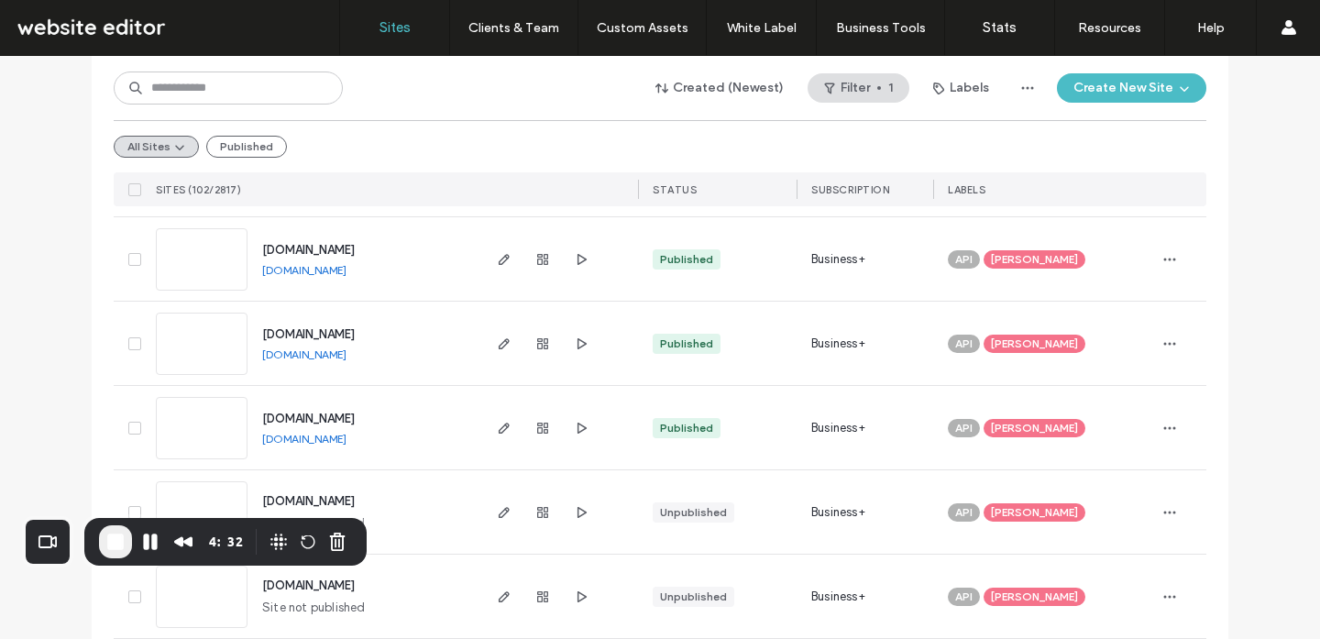
scroll to position [6164, 0]
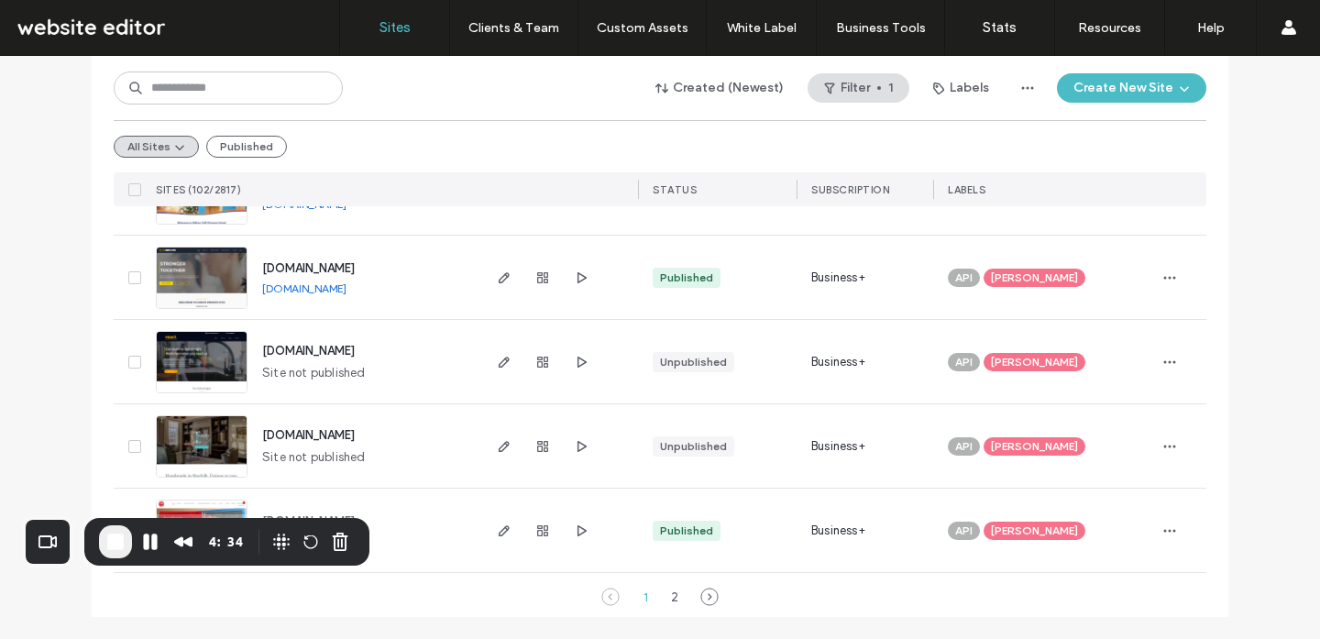
drag, startPoint x: 673, startPoint y: 601, endPoint x: 494, endPoint y: 466, distance: 224.4
click at [673, 601] on div "2" at bounding box center [675, 597] width 22 height 22
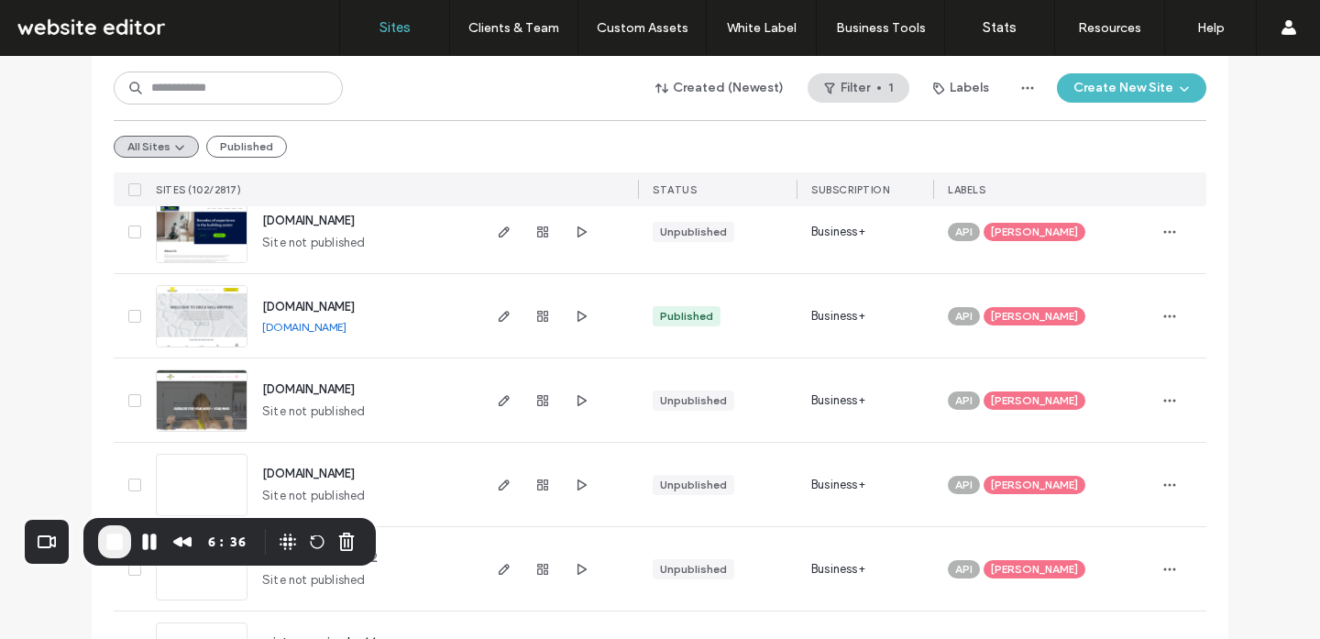
scroll to position [1103, 0]
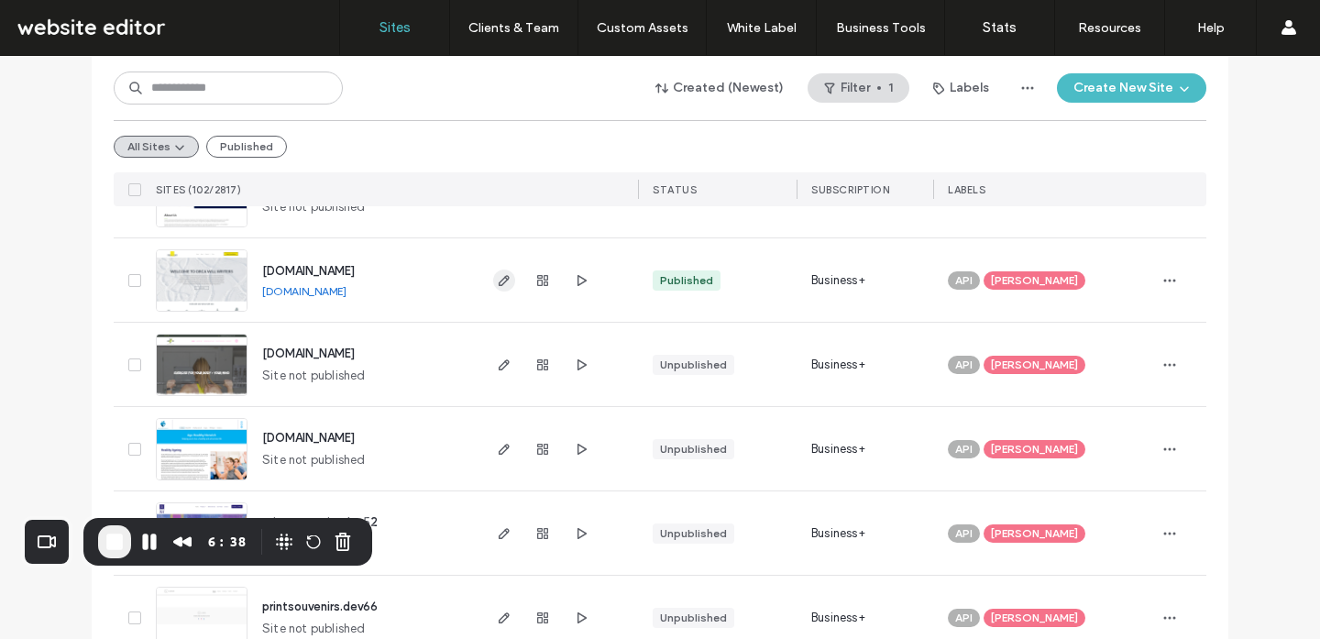
click at [493, 288] on span "button" at bounding box center [504, 280] width 22 height 22
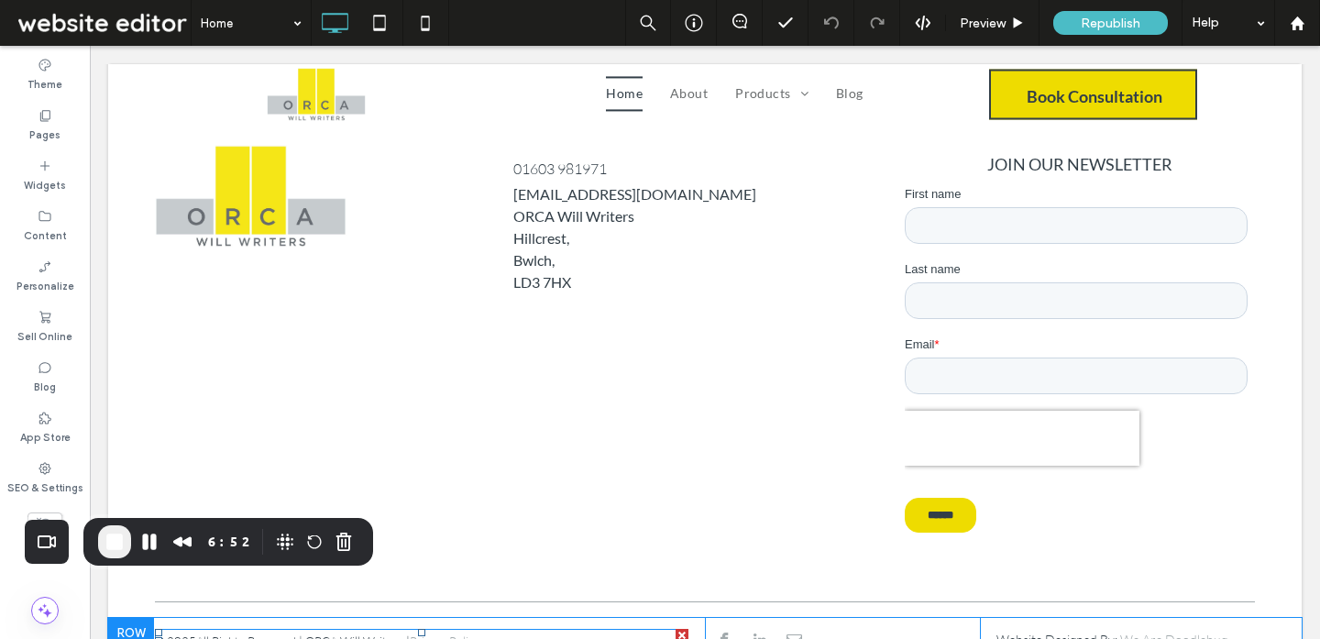
click at [237, 629] on span at bounding box center [421, 641] width 533 height 24
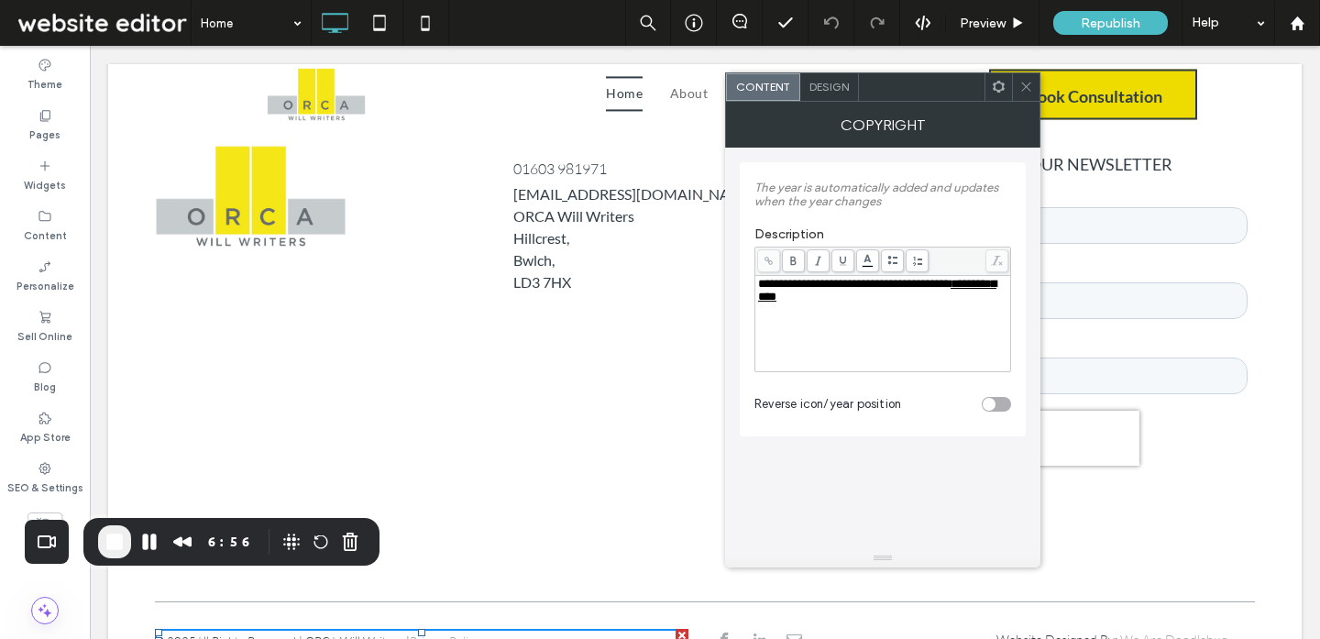
click at [943, 312] on div "**********" at bounding box center [883, 324] width 250 height 92
drag, startPoint x: 893, startPoint y: 300, endPoint x: 882, endPoint y: 274, distance: 27.9
click at [882, 274] on div "**********" at bounding box center [882, 310] width 257 height 126
click at [1032, 80] on icon at bounding box center [1026, 87] width 14 height 14
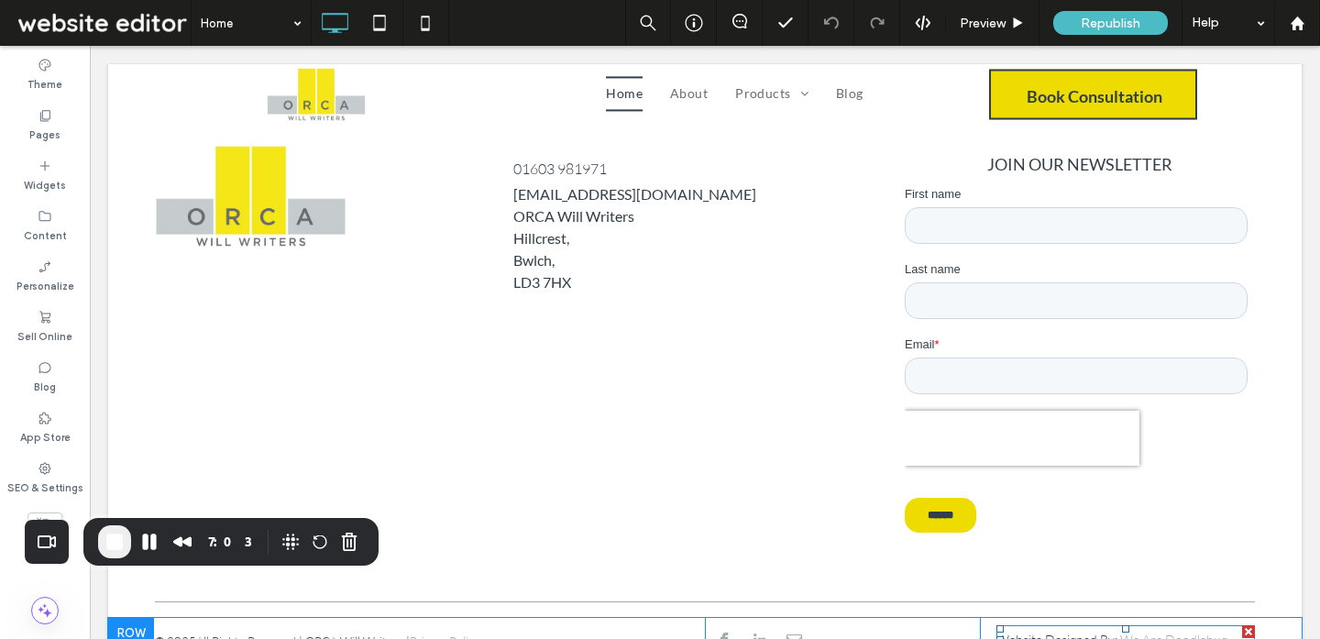
click at [1076, 631] on span "Website Designed By:" at bounding box center [1056, 639] width 121 height 16
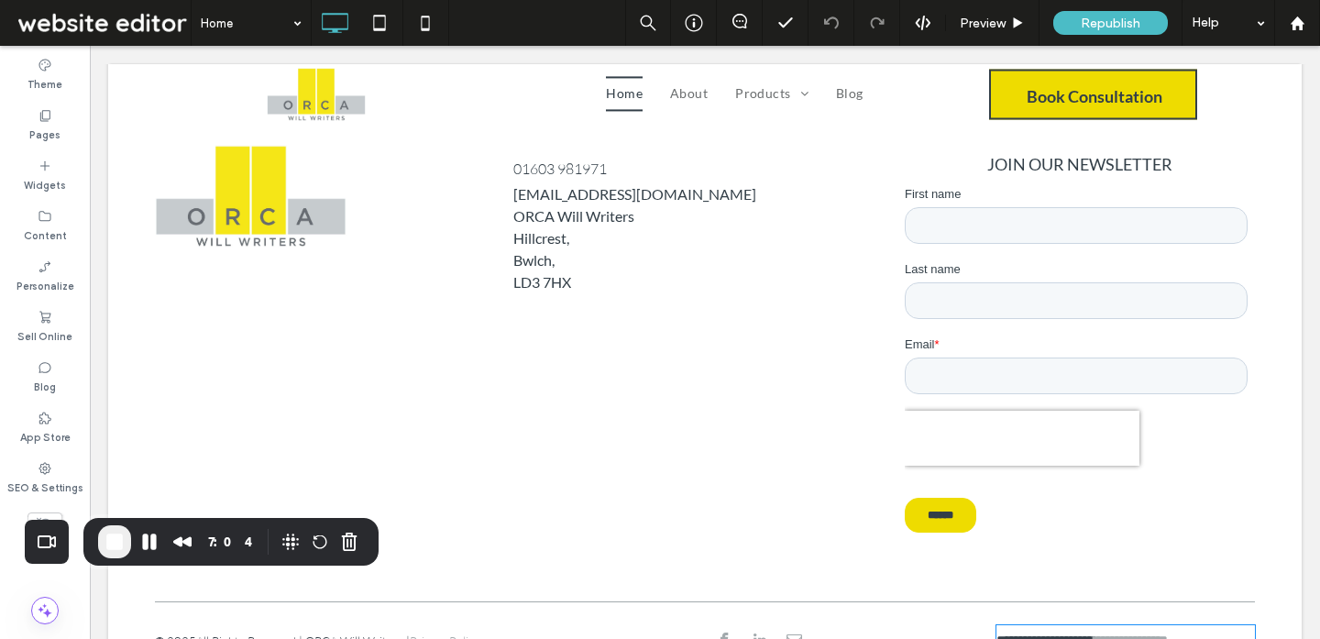
type input "****"
type input "**"
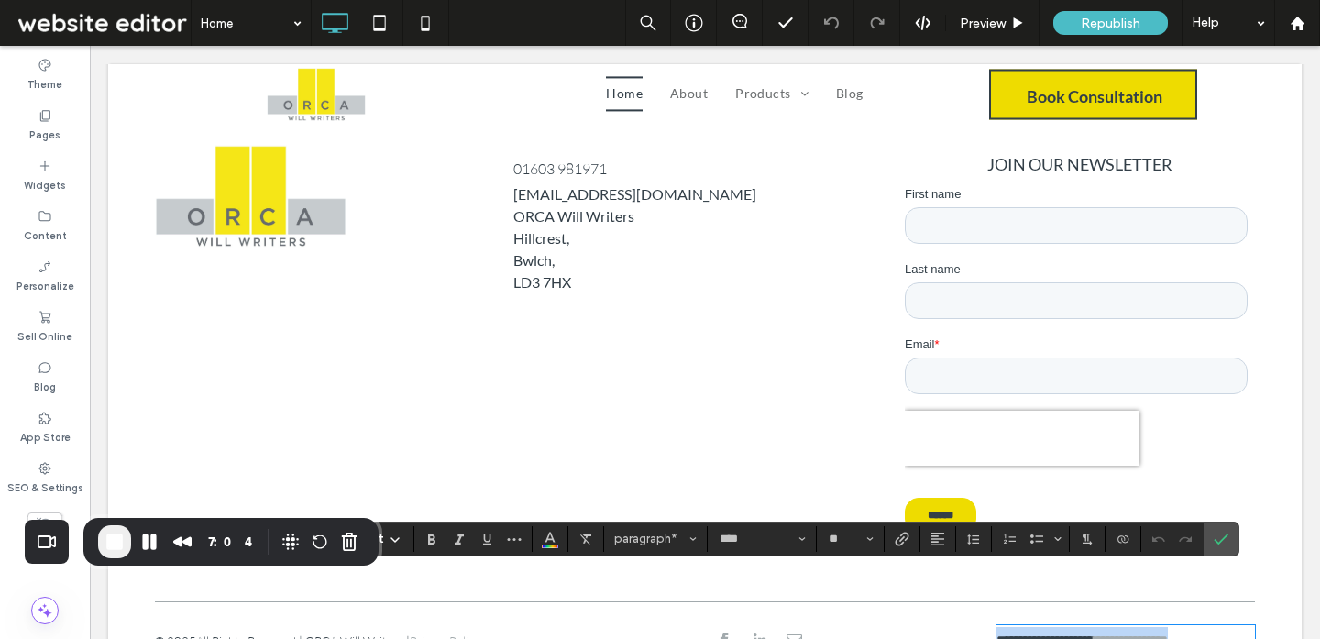
click at [1234, 627] on p "**********" at bounding box center [1125, 640] width 258 height 26
drag, startPoint x: 1246, startPoint y: 586, endPoint x: 1119, endPoint y: 587, distance: 127.4
click at [1119, 627] on p "**********" at bounding box center [1125, 640] width 258 height 26
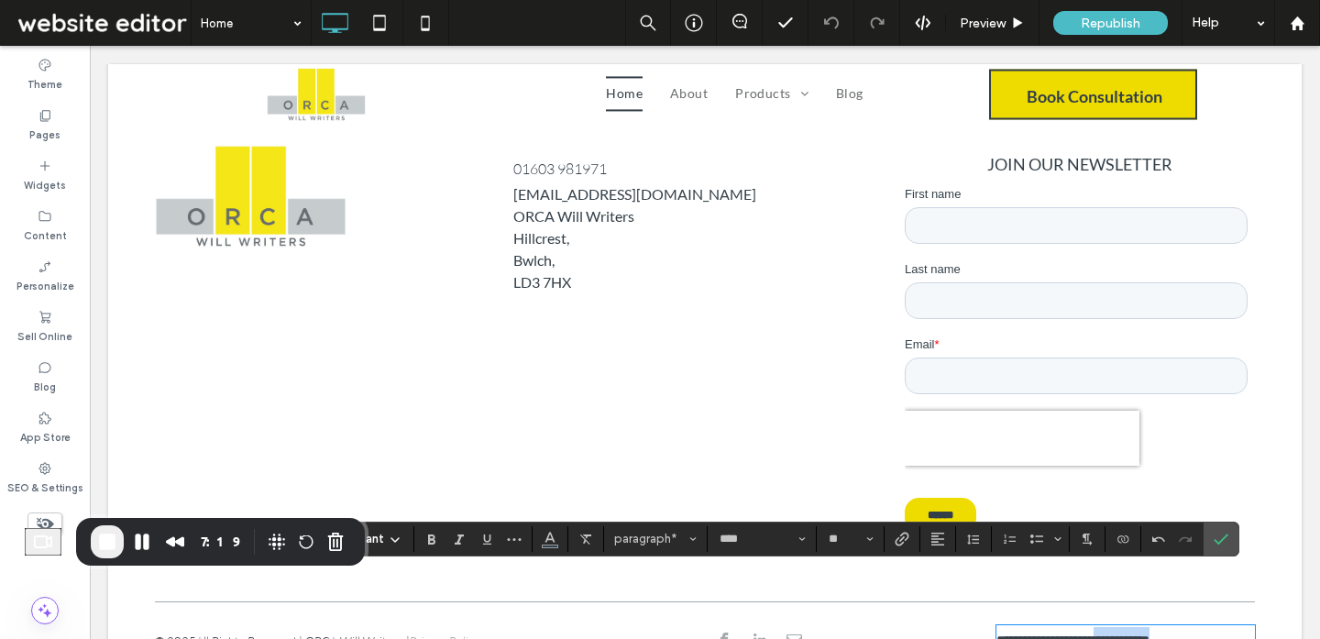
drag, startPoint x: 1210, startPoint y: 592, endPoint x: 1119, endPoint y: 593, distance: 90.7
click at [1119, 627] on p "**********" at bounding box center [1125, 640] width 258 height 26
click at [903, 533] on icon "Link" at bounding box center [901, 539] width 15 height 15
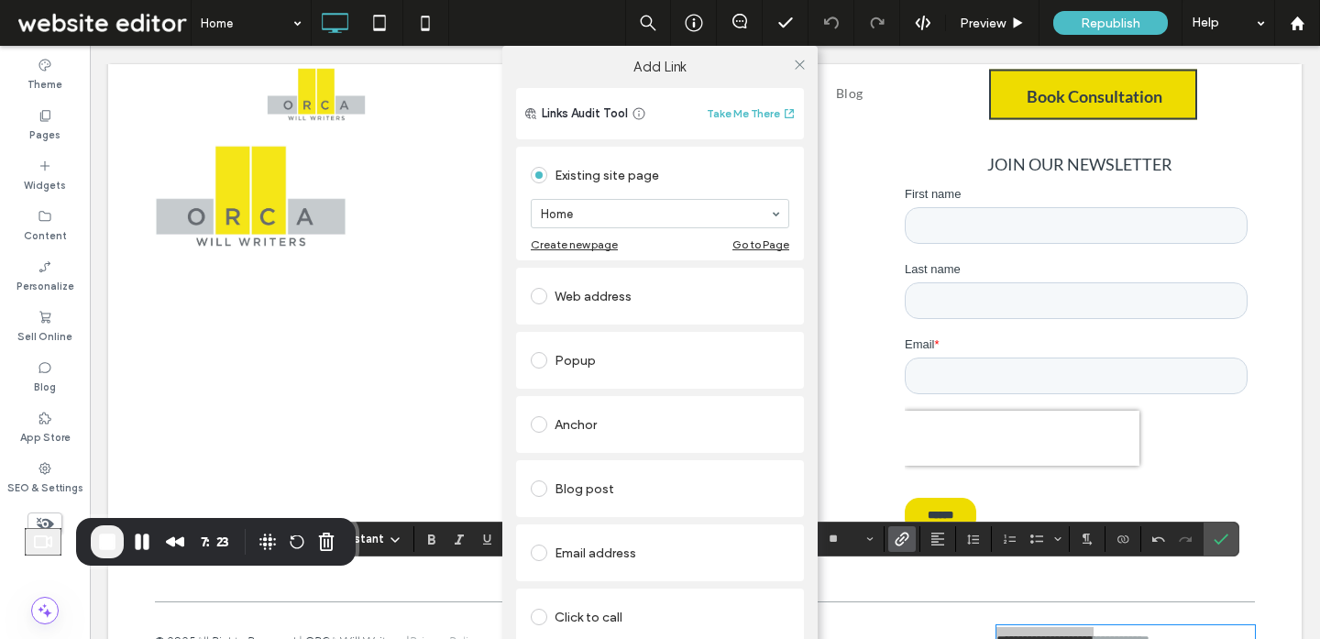
click at [555, 300] on div "Web address" at bounding box center [660, 295] width 258 height 29
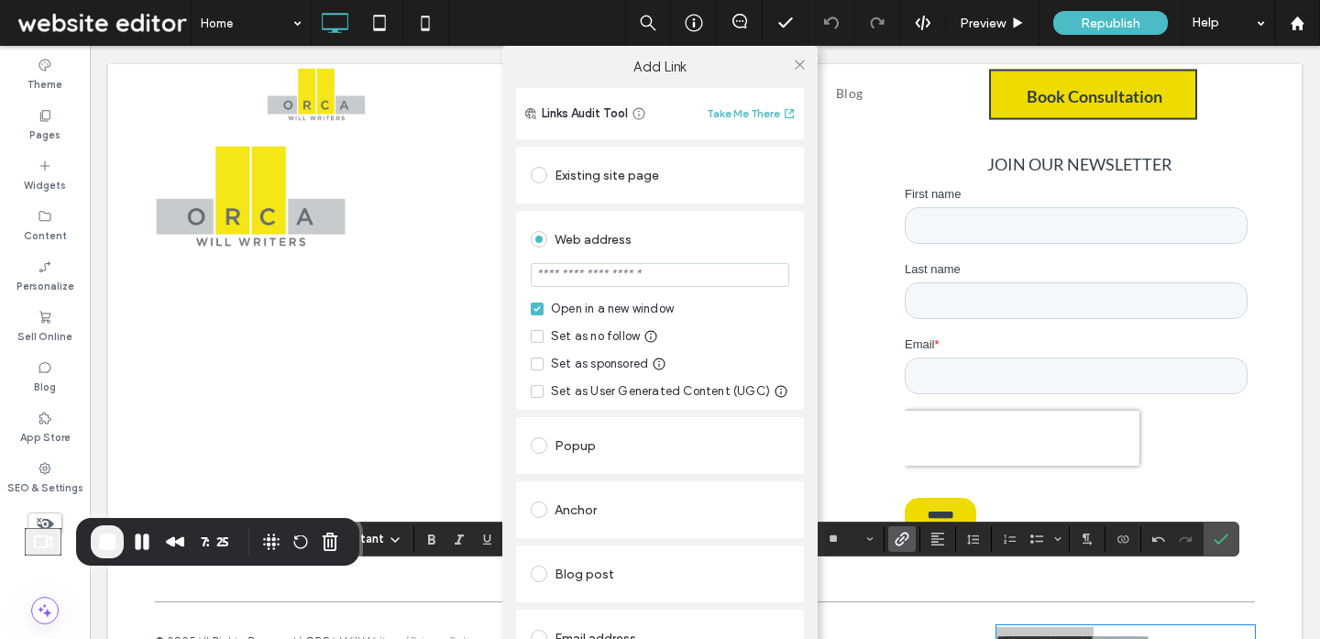
click at [556, 278] on input "url" at bounding box center [660, 275] width 258 height 24
type input "**********"
click at [793, 64] on icon at bounding box center [800, 65] width 14 height 14
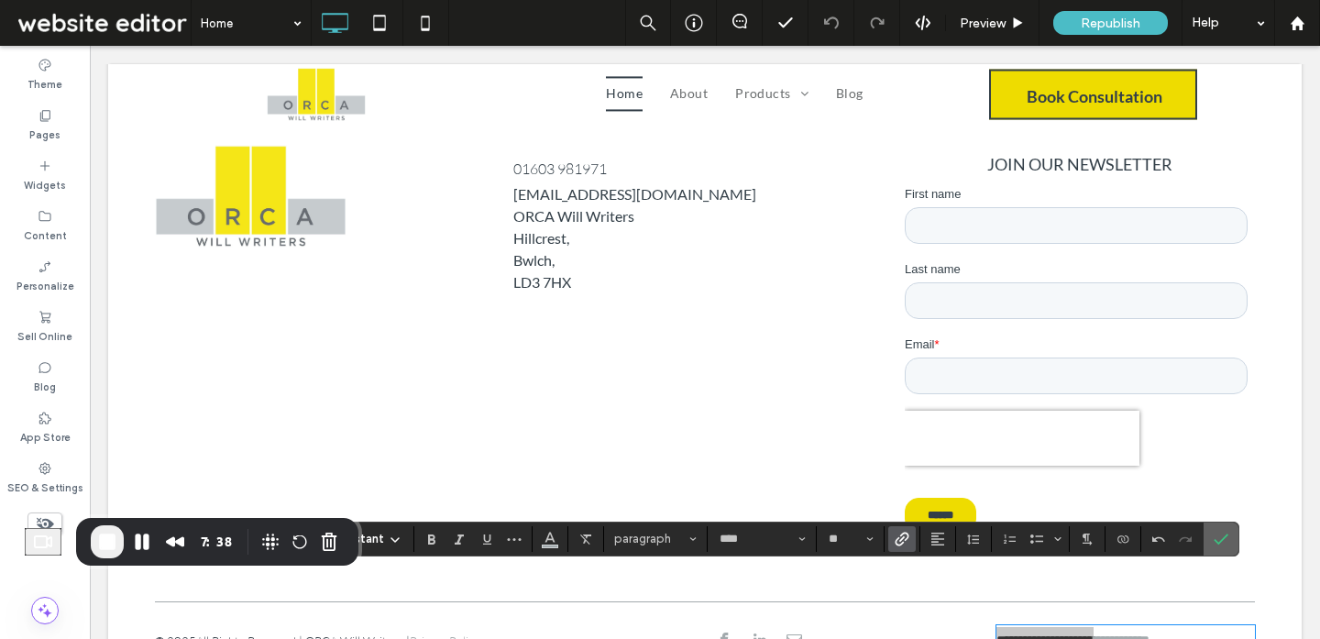
click at [1223, 532] on icon "Confirm" at bounding box center [1220, 539] width 15 height 15
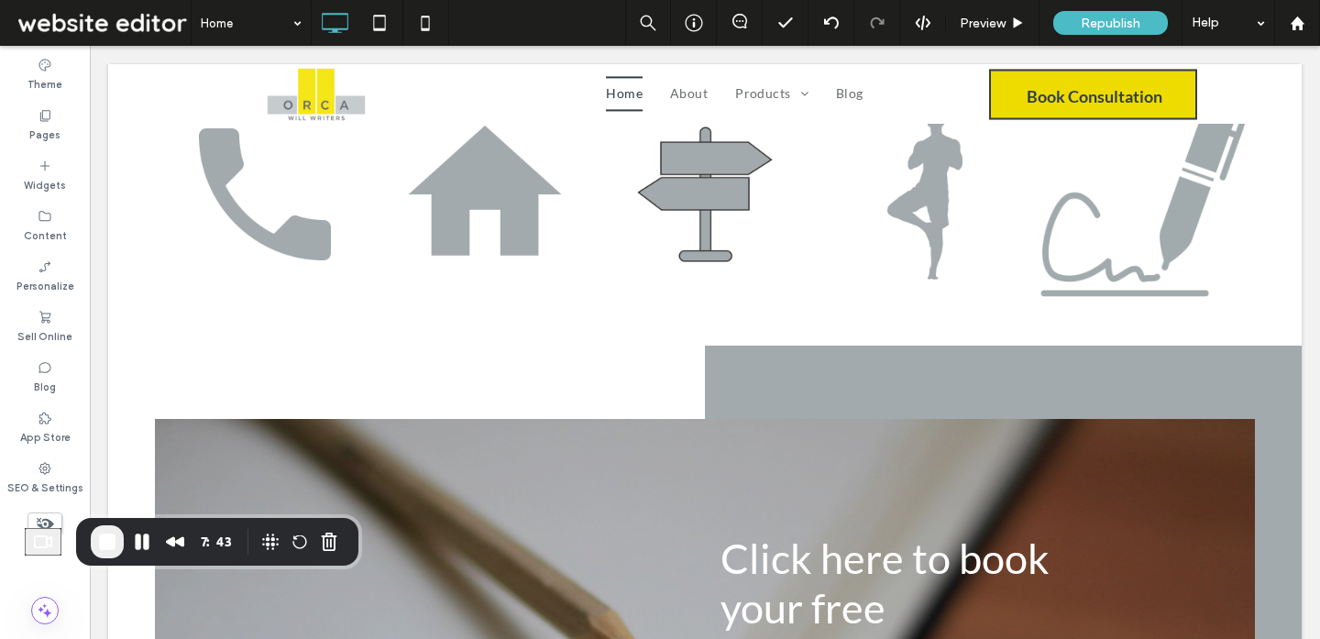
scroll to position [226, 0]
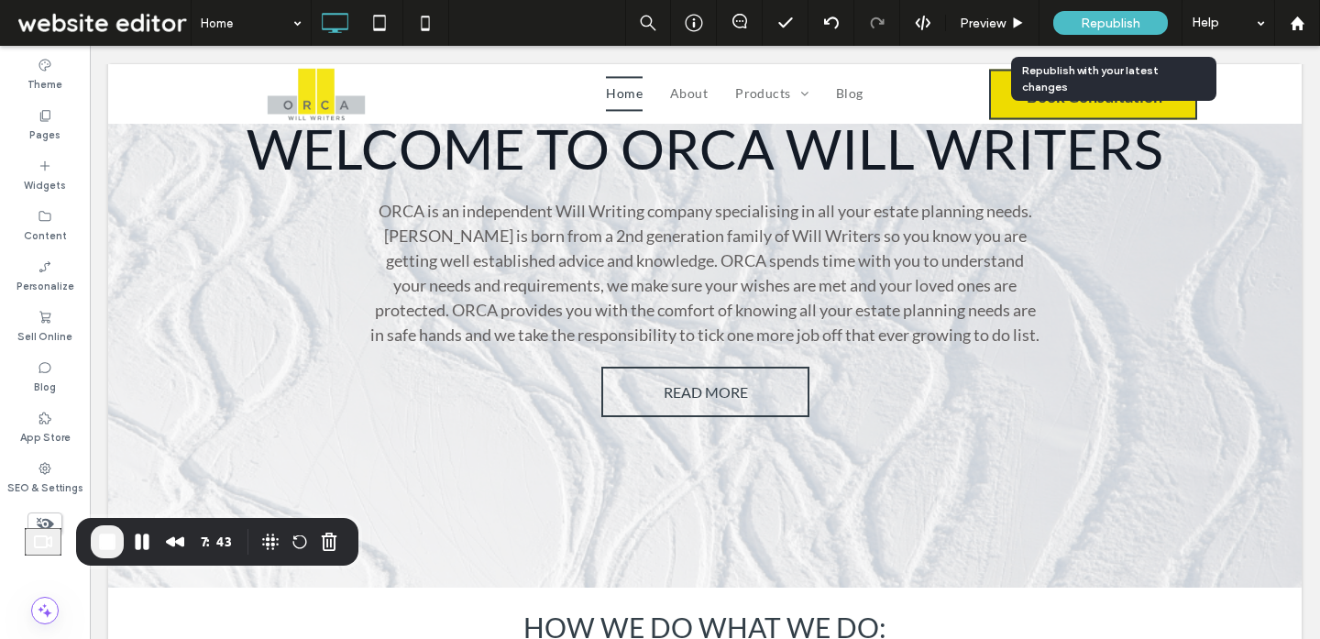
click at [1092, 30] on span "Republish" at bounding box center [1111, 24] width 60 height 16
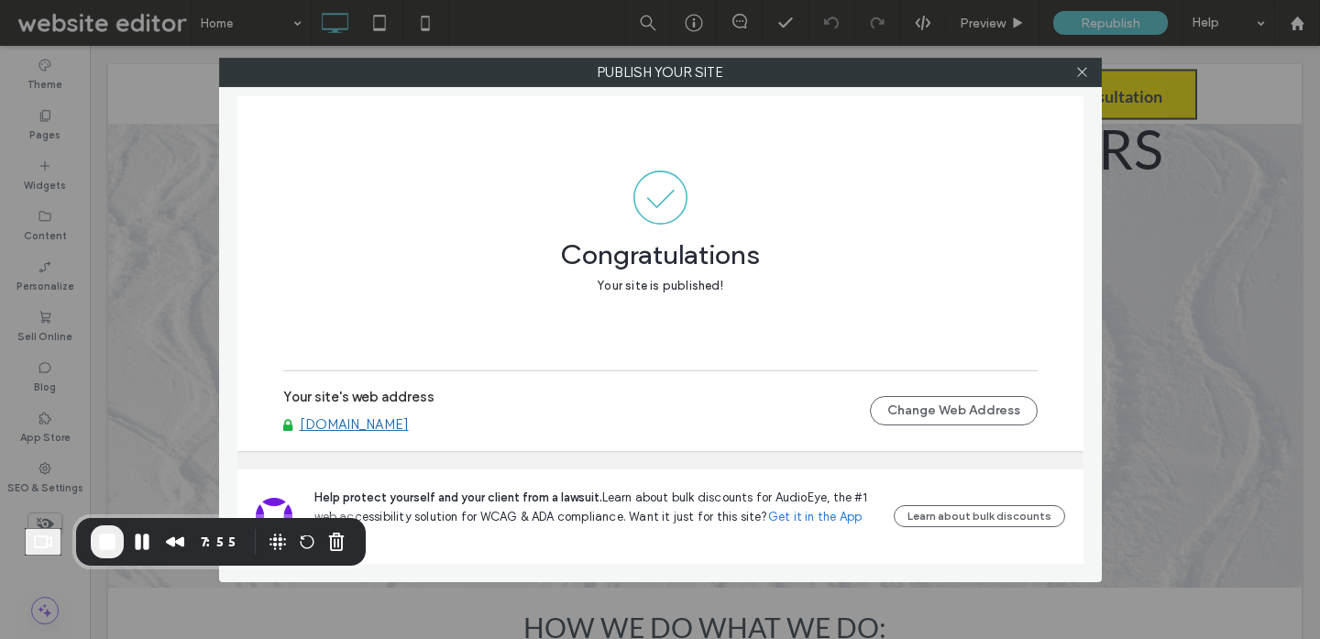
click at [1073, 66] on div at bounding box center [1082, 72] width 27 height 27
click at [1086, 70] on icon at bounding box center [1082, 72] width 14 height 14
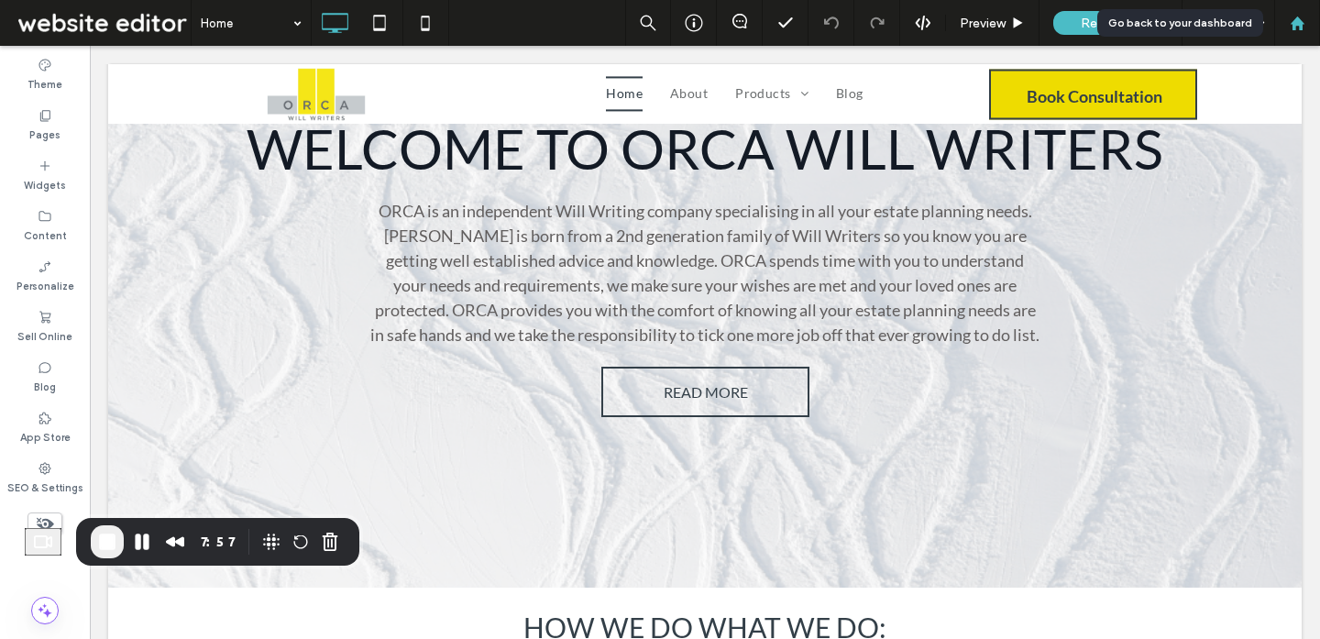
click at [1298, 27] on use at bounding box center [1296, 23] width 14 height 14
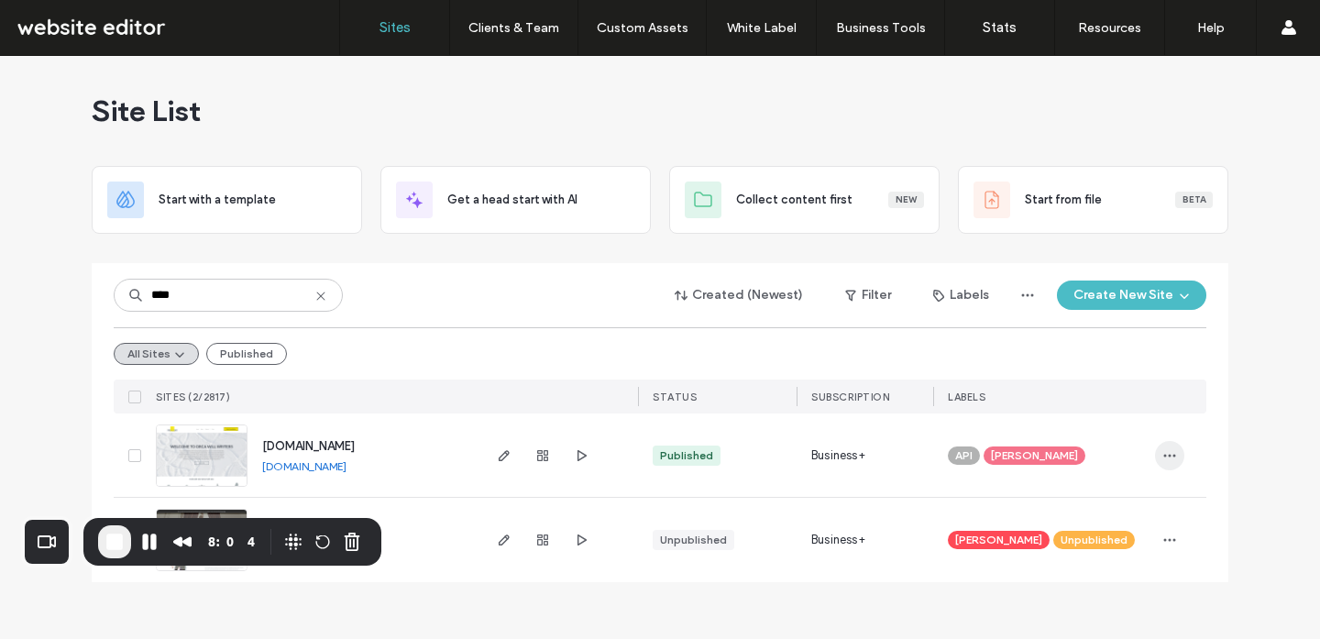
click at [1172, 455] on icon "button" at bounding box center [1169, 455] width 15 height 15
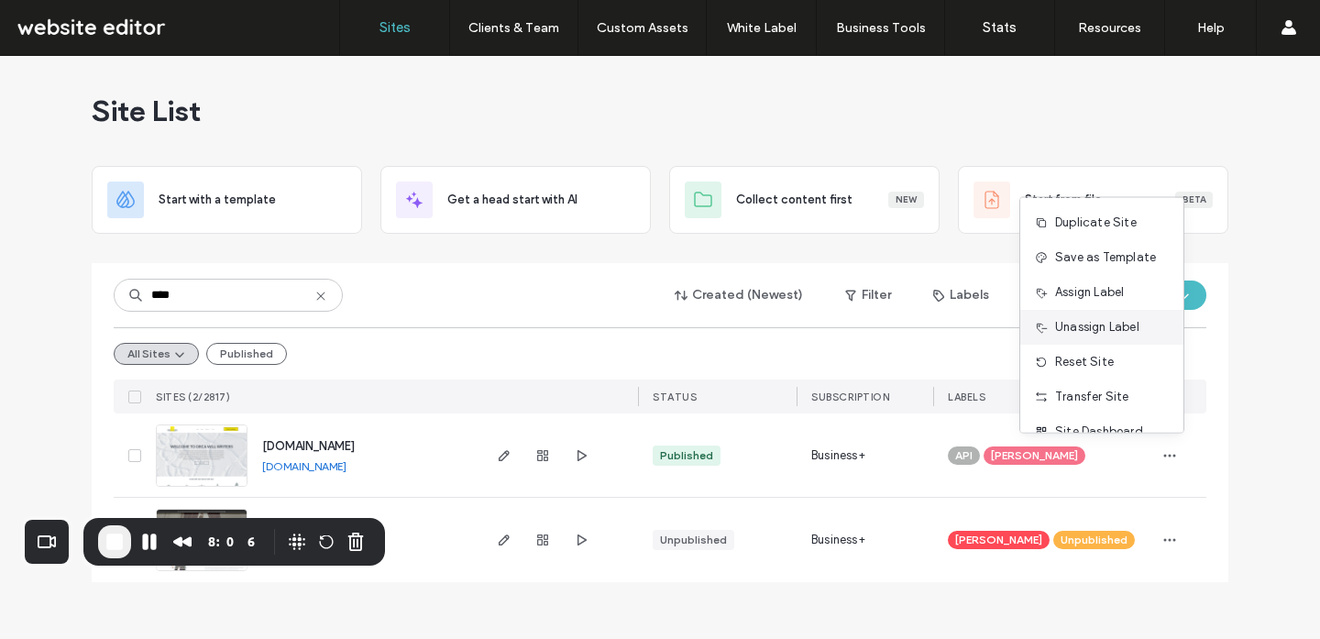
click at [1097, 335] on span "Unassign Label" at bounding box center [1097, 327] width 84 height 18
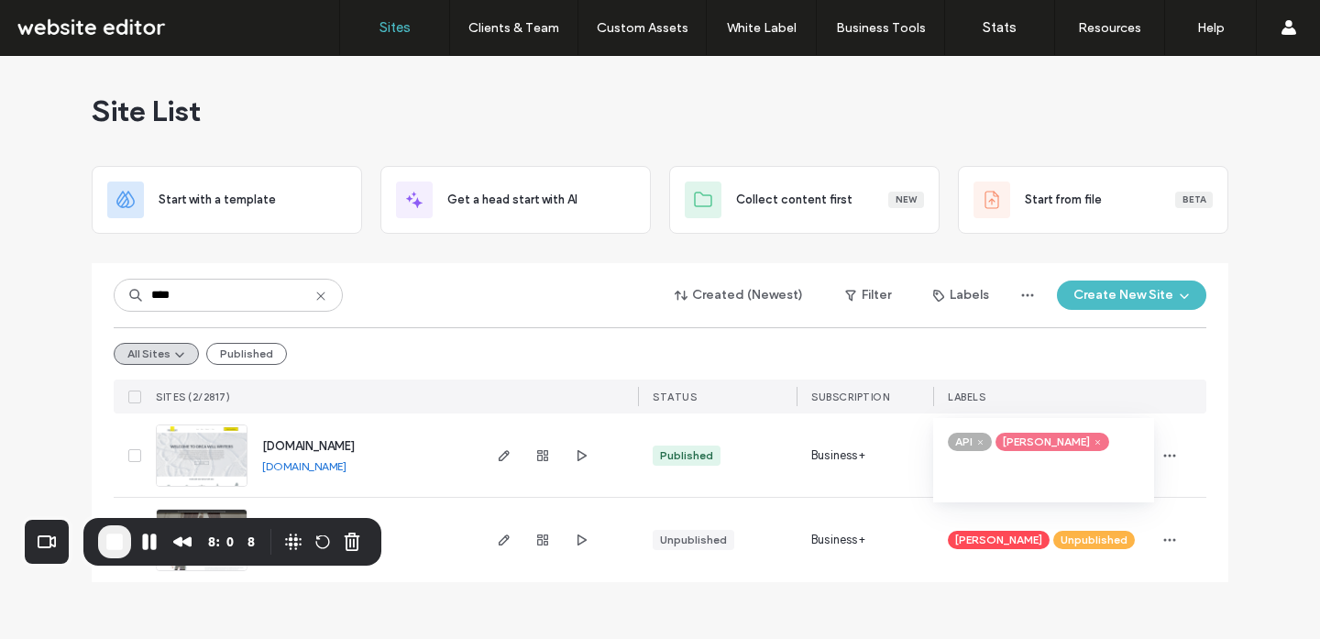
click at [1091, 442] on span at bounding box center [1098, 442] width 14 height 14
click at [1232, 453] on div "Site List Start with a template Get a head start with AI Collect content first …" at bounding box center [660, 347] width 1320 height 583
click at [1170, 455] on use "button" at bounding box center [1170, 455] width 12 height 3
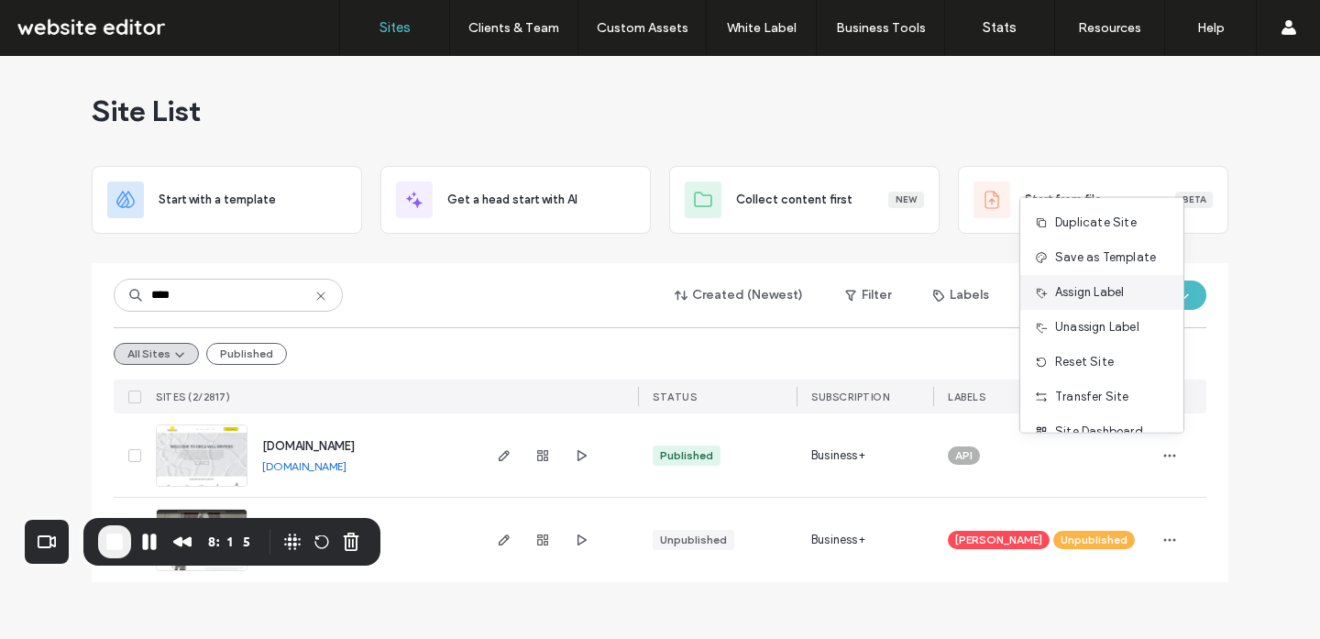
click at [1090, 283] on span "Assign Label" at bounding box center [1089, 292] width 69 height 18
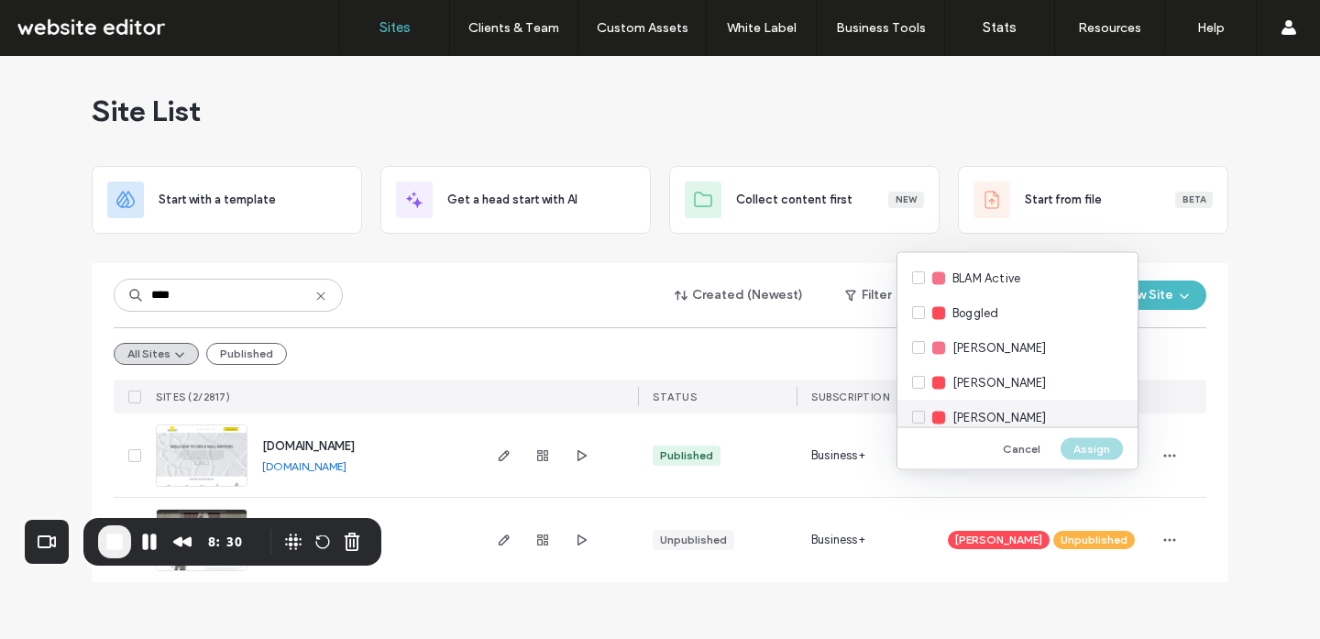
scroll to position [1843, 0]
click at [977, 322] on span "BLAM" at bounding box center [966, 315] width 29 height 18
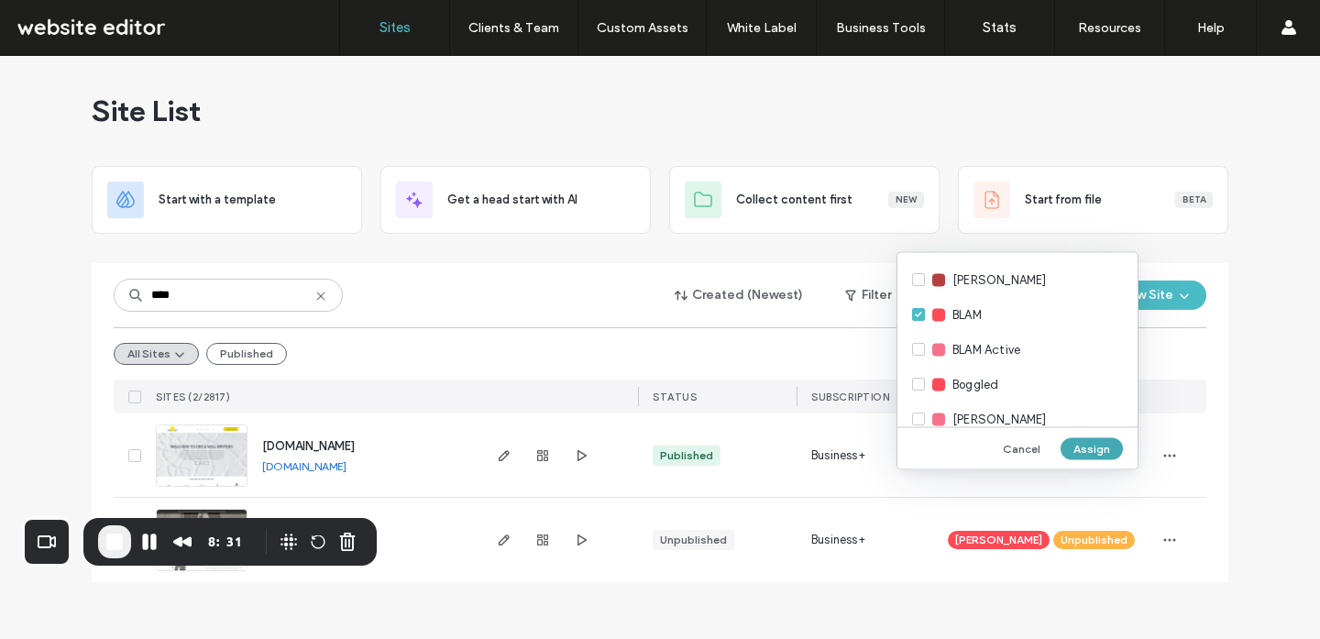
click at [1086, 451] on button "Assign" at bounding box center [1091, 448] width 62 height 22
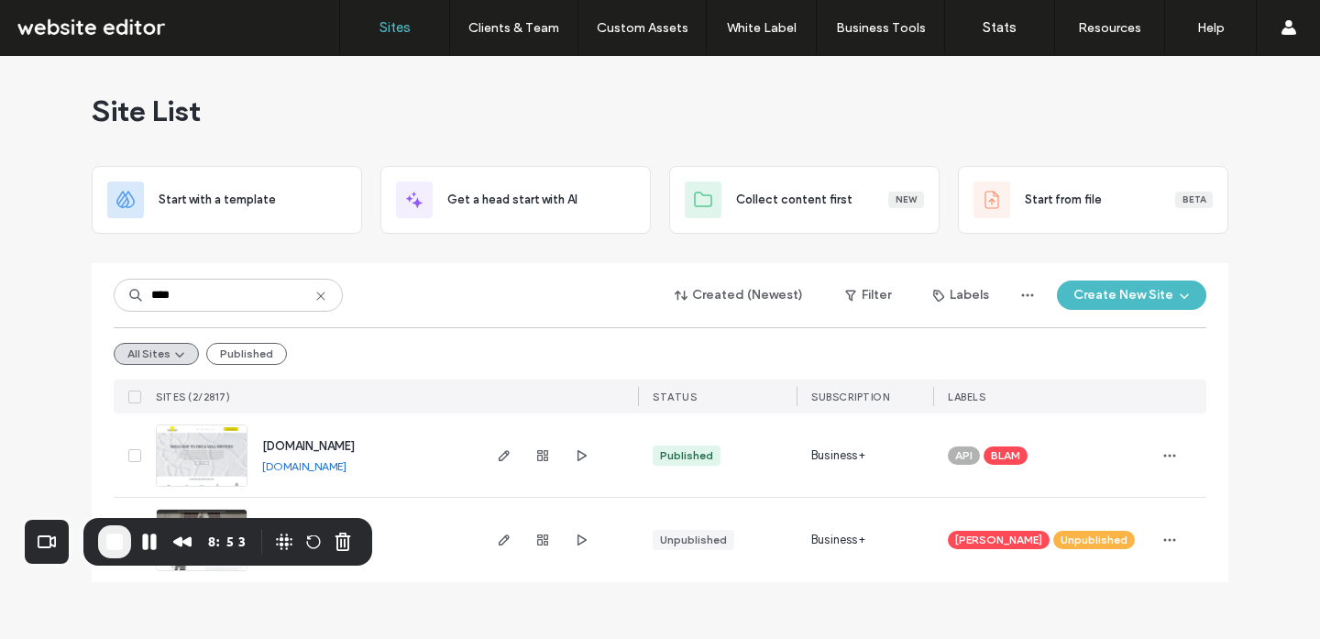
click at [119, 545] on span "End Recording" at bounding box center [115, 542] width 22 height 22
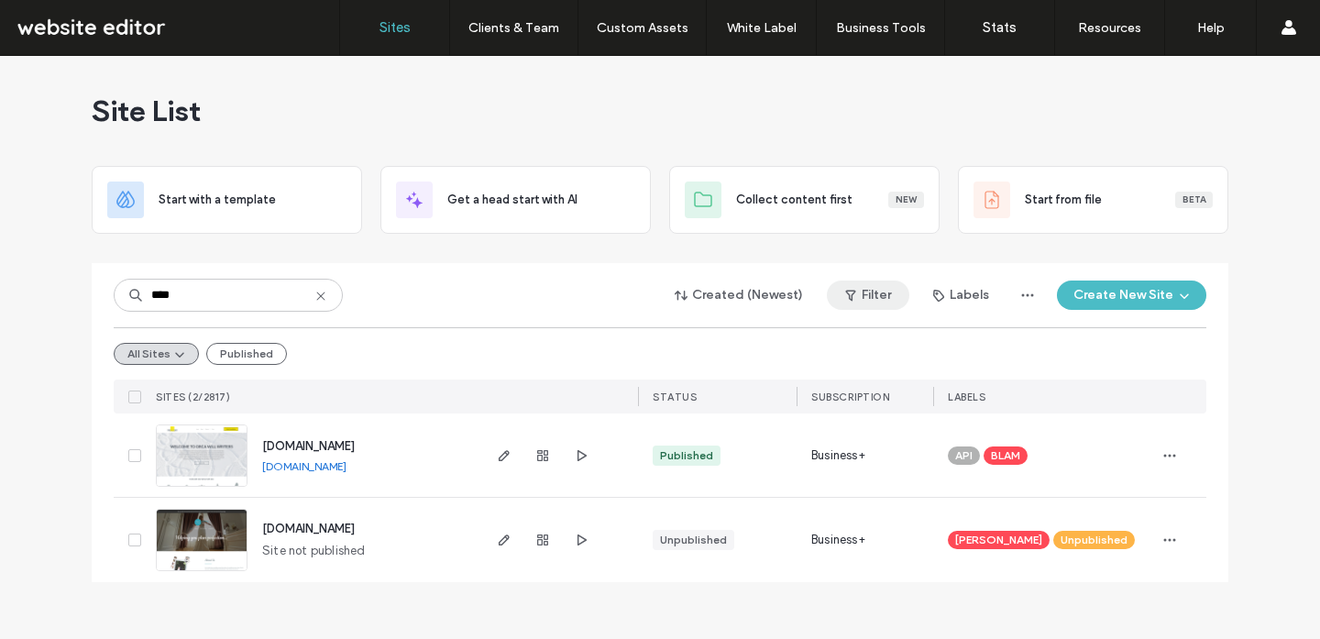
click at [886, 293] on button "Filter" at bounding box center [868, 294] width 82 height 29
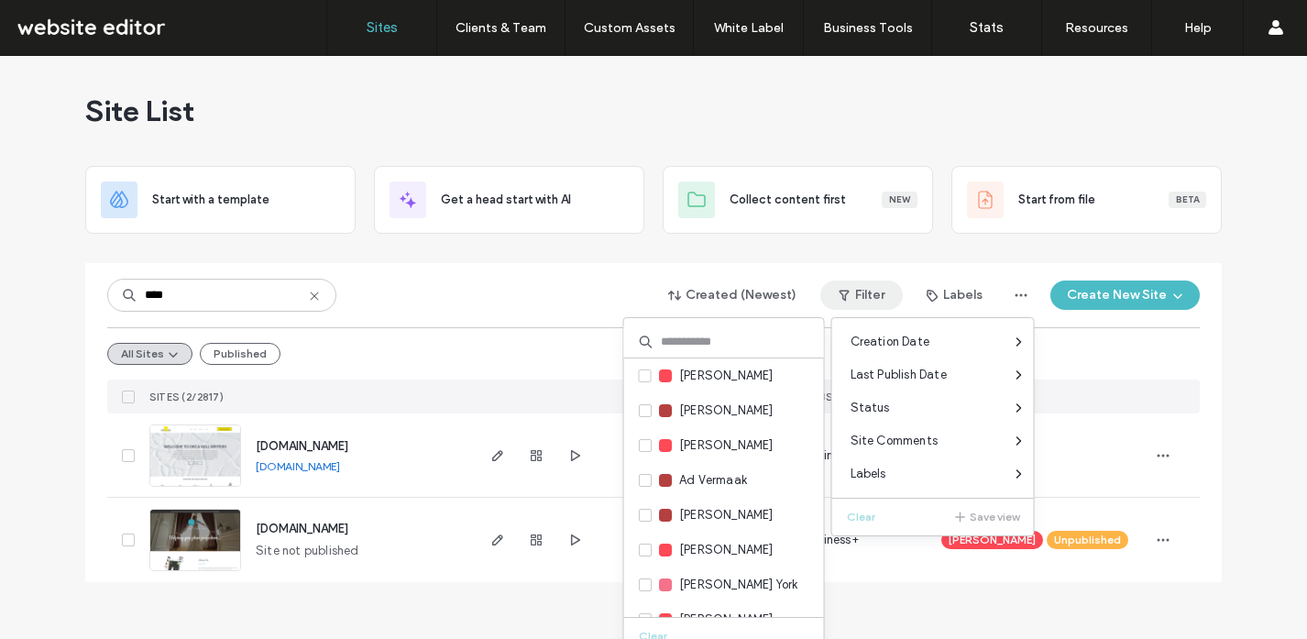
click at [423, 312] on div "**** Created (Newest) Filter Labels Create New Site" at bounding box center [653, 295] width 1092 height 35
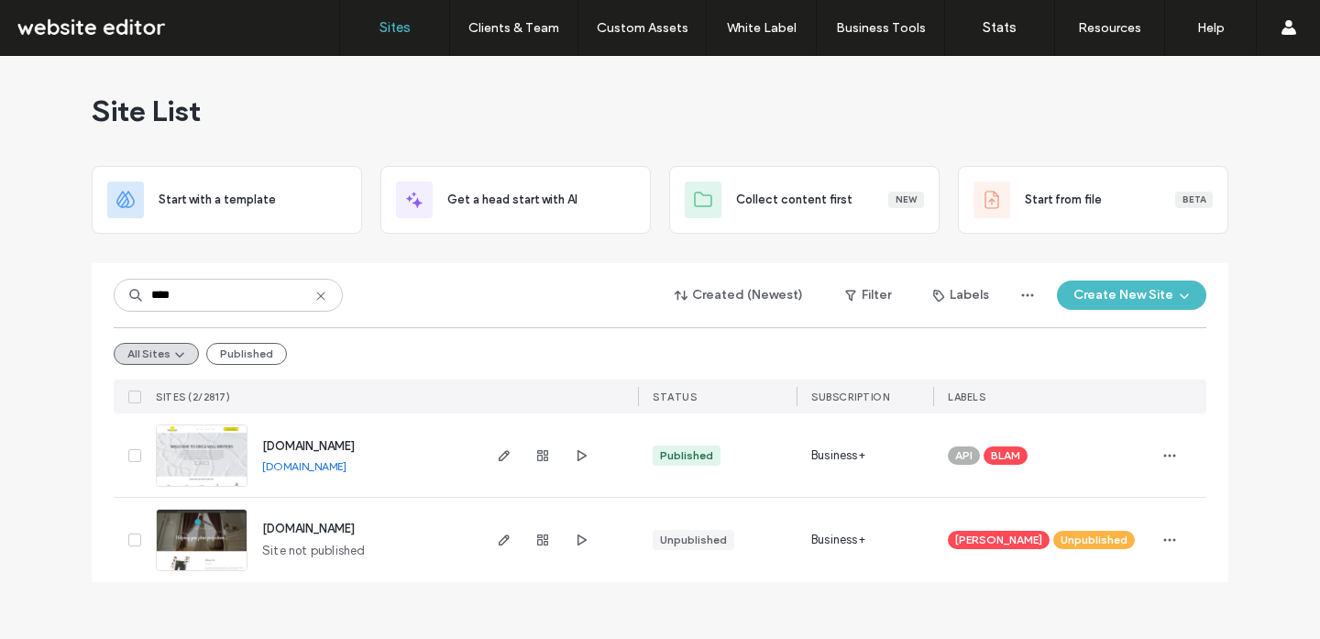
click at [318, 294] on icon at bounding box center [320, 296] width 15 height 15
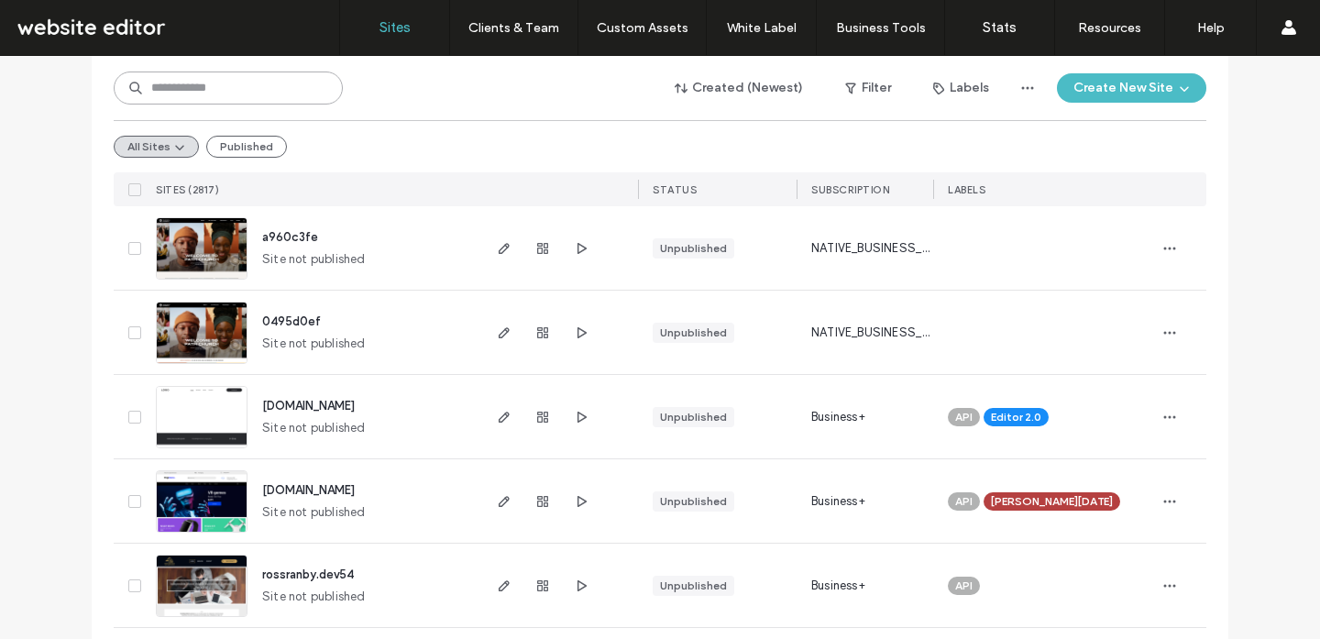
scroll to position [203, 0]
